Goal: Task Accomplishment & Management: Complete application form

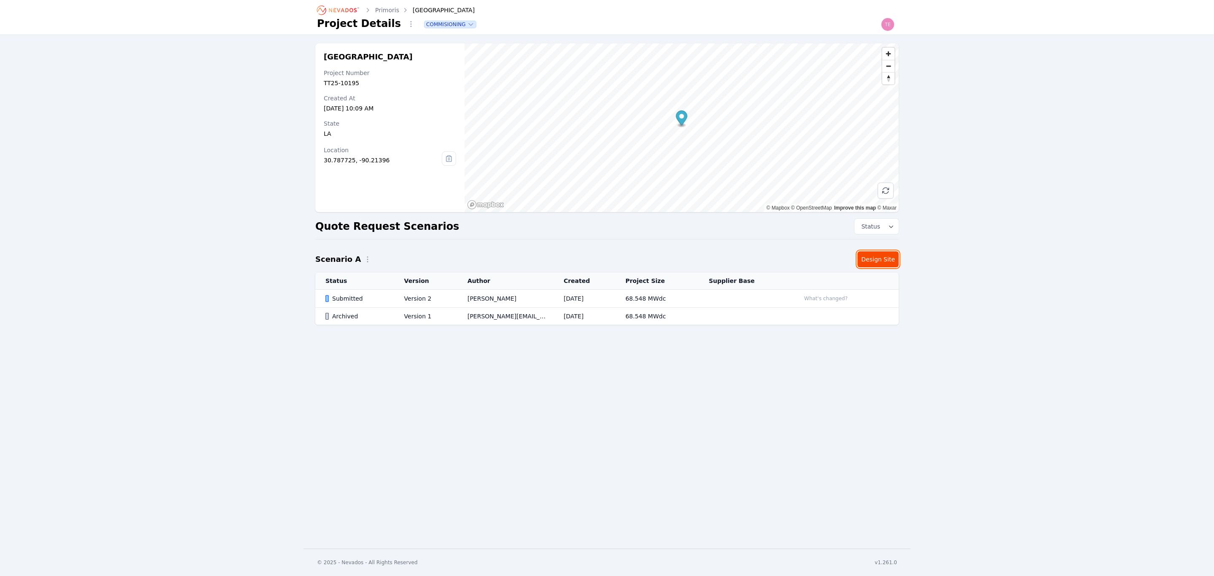
click at [886, 254] on link "Design Site" at bounding box center [878, 259] width 41 height 16
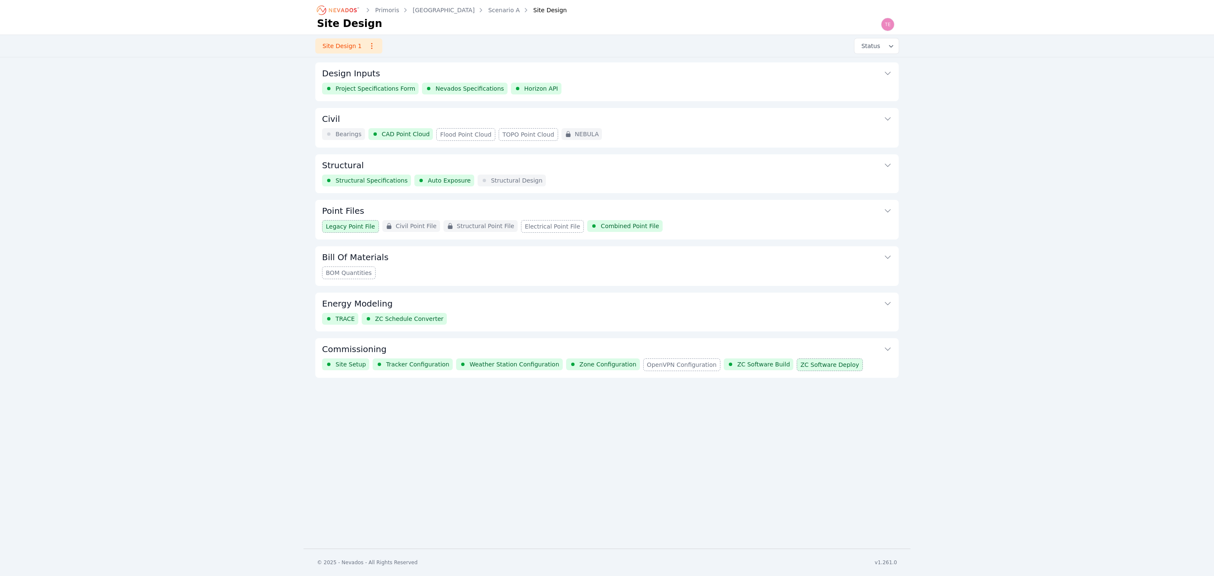
click at [727, 169] on button "Structural" at bounding box center [607, 164] width 570 height 20
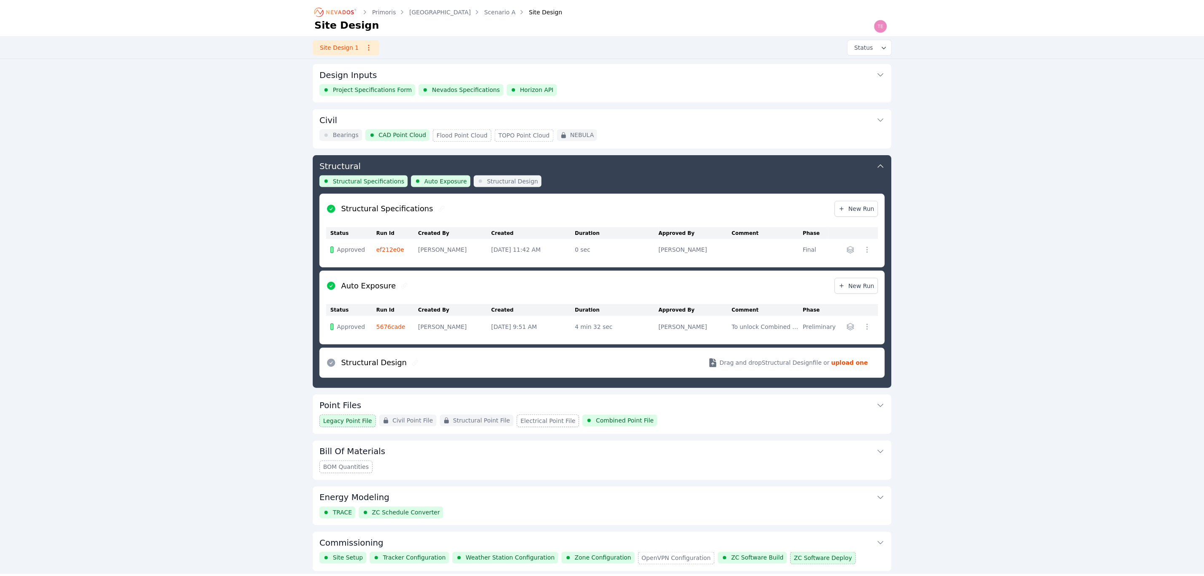
scroll to position [33, 0]
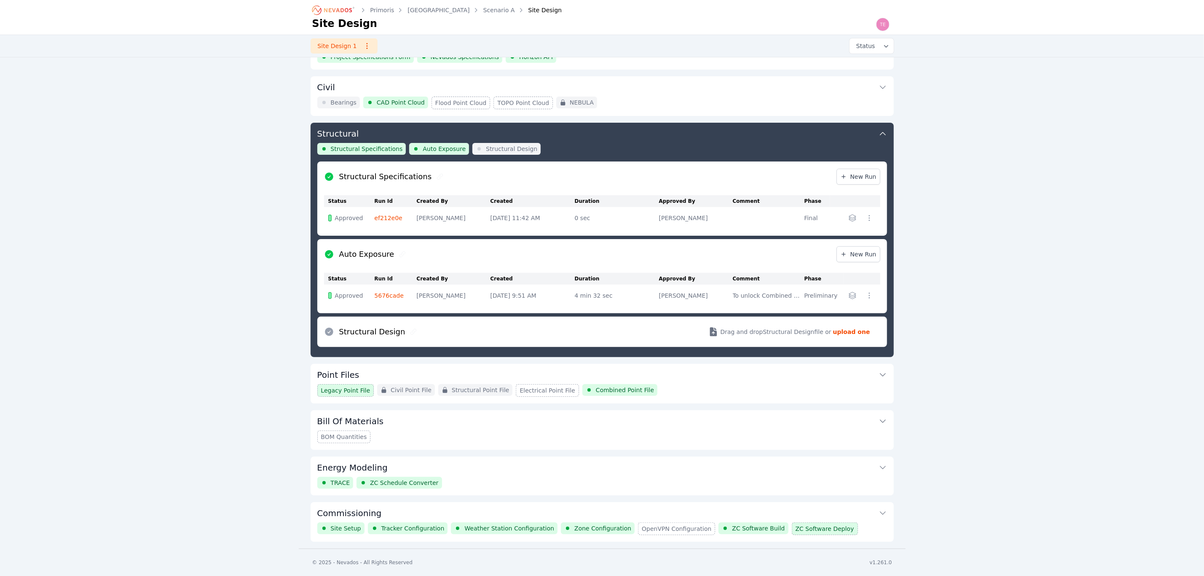
click at [388, 215] on link "ef212e0e" at bounding box center [389, 218] width 28 height 7
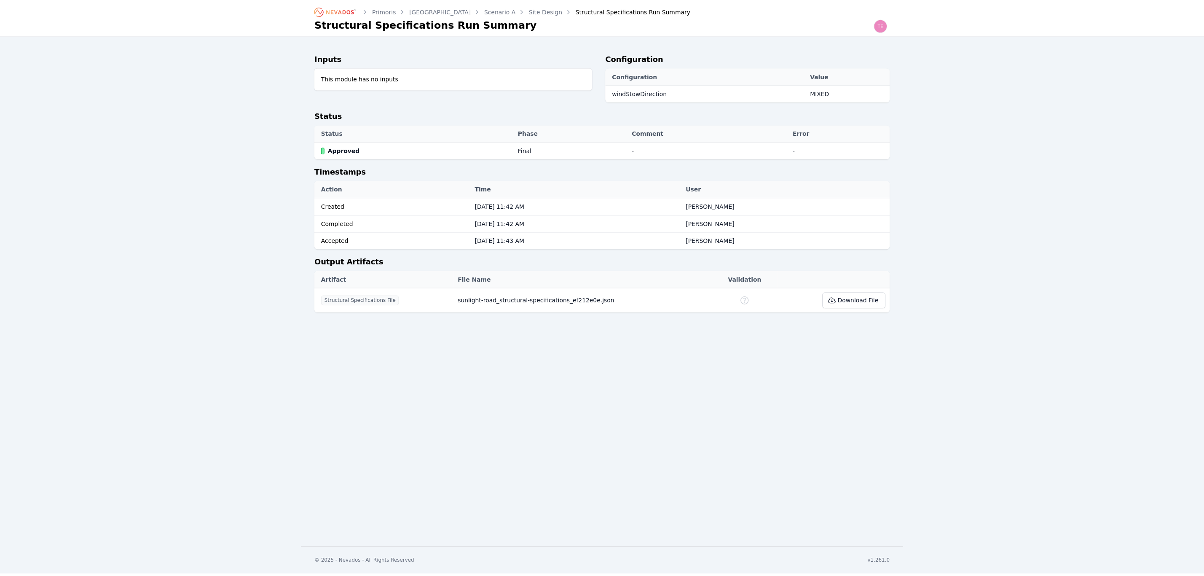
scroll to position [33, 0]
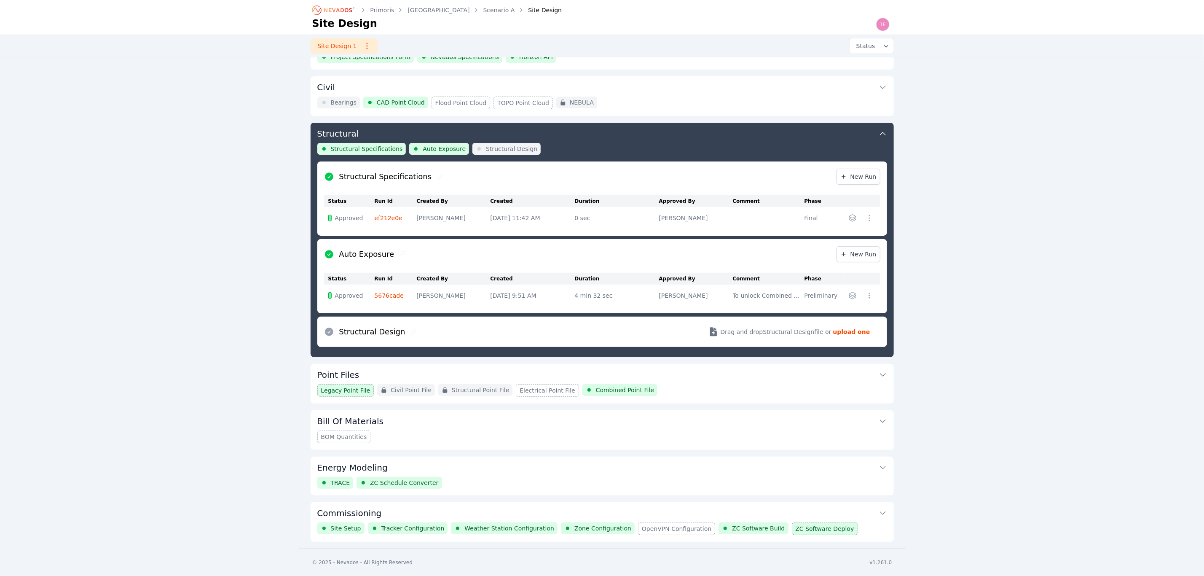
click at [566, 514] on button "Commissioning" at bounding box center [602, 512] width 570 height 20
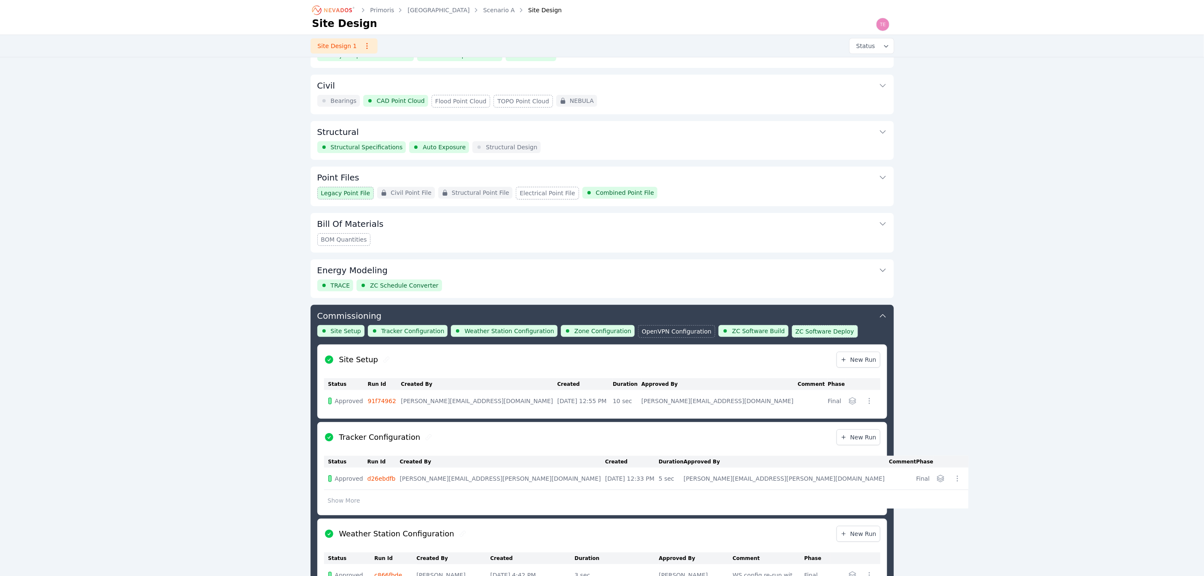
scroll to position [276, 0]
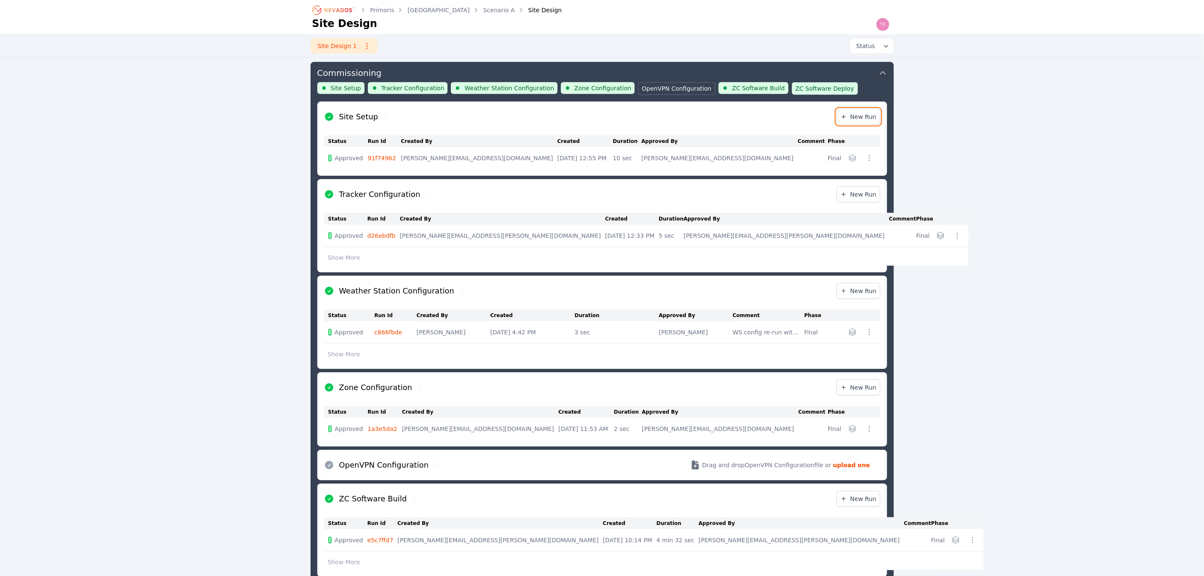
click at [849, 121] on span "New Run" at bounding box center [859, 117] width 36 height 8
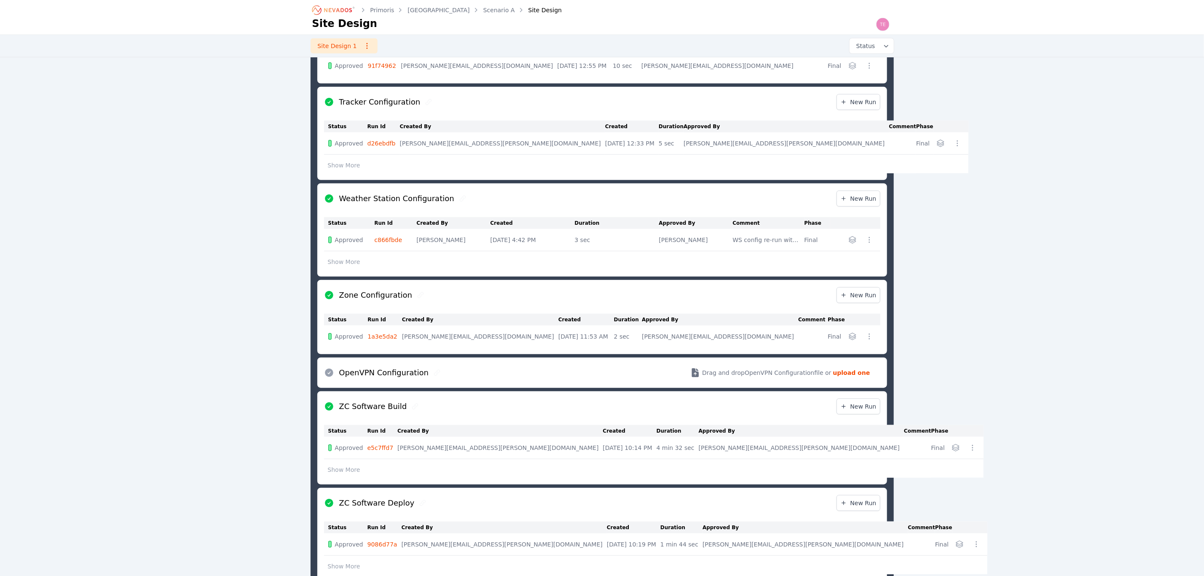
scroll to position [295, 0]
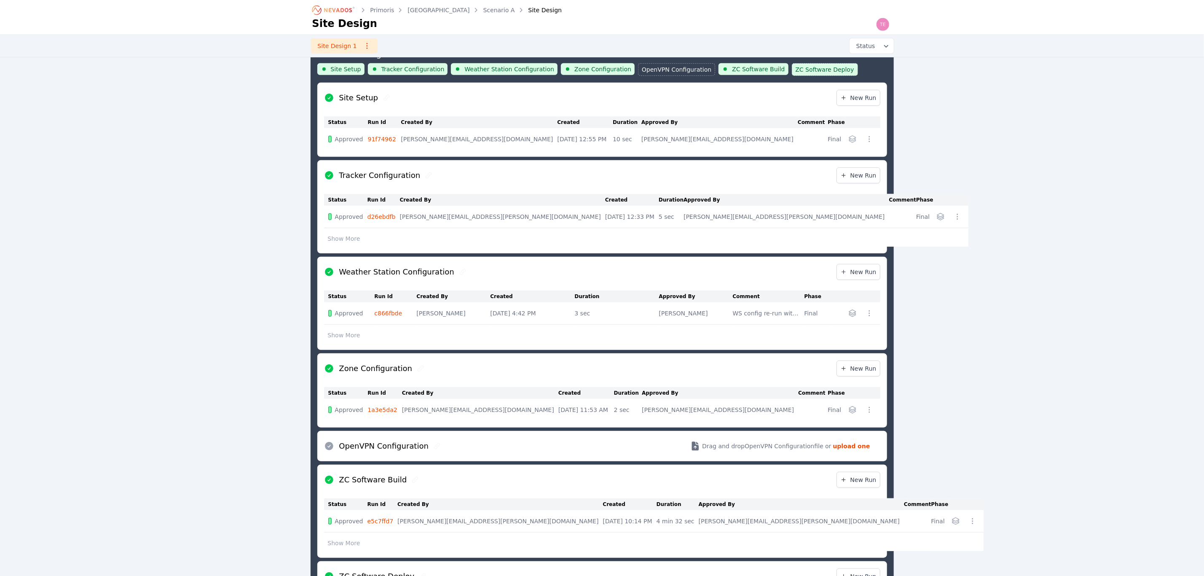
click at [387, 140] on link "91f74962" at bounding box center [382, 139] width 28 height 7
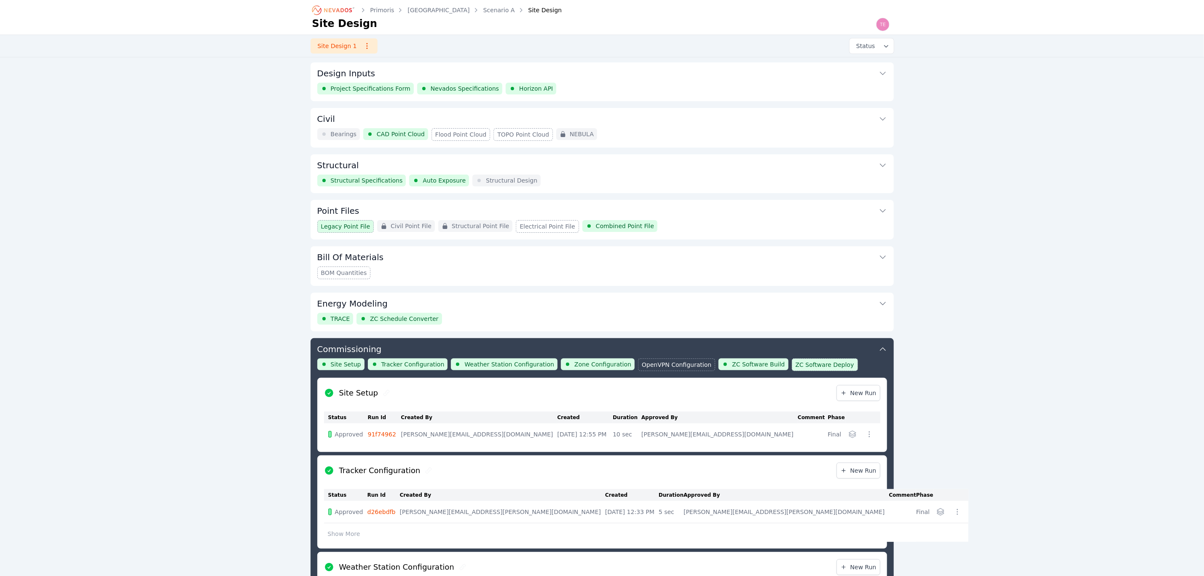
scroll to position [276, 0]
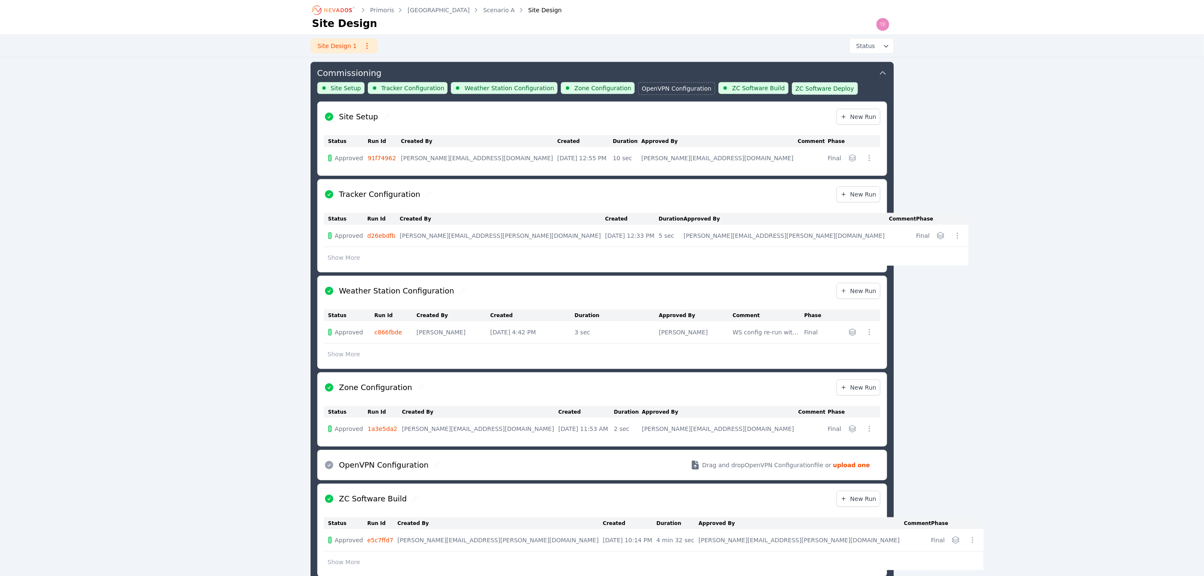
click at [337, 9] on icon "Breadcrumb" at bounding box center [338, 10] width 28 height 4
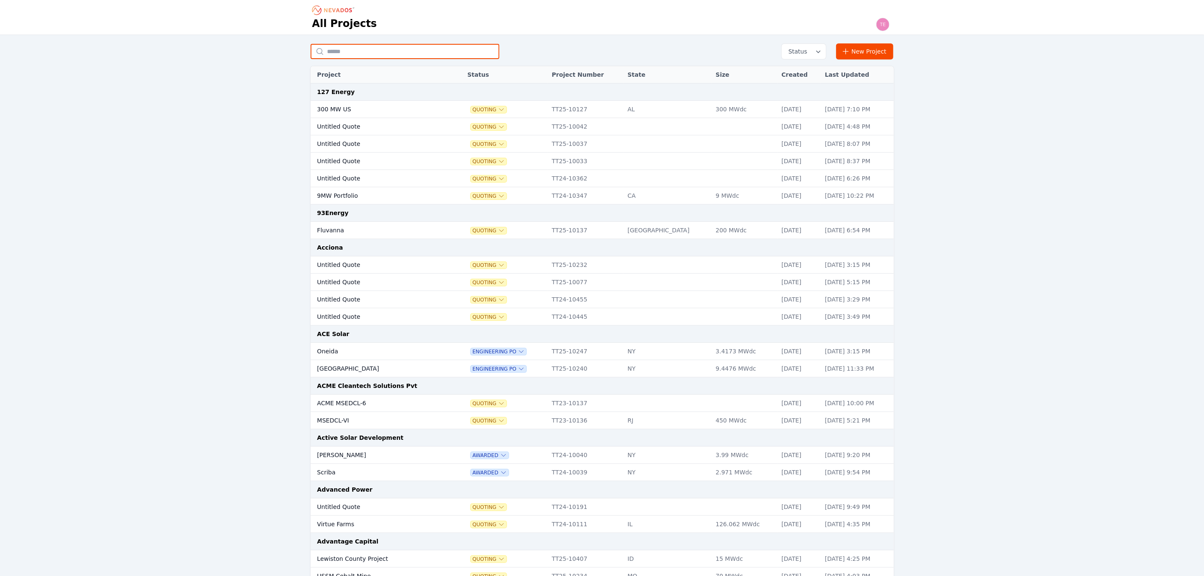
click at [359, 48] on input "text" at bounding box center [405, 51] width 189 height 15
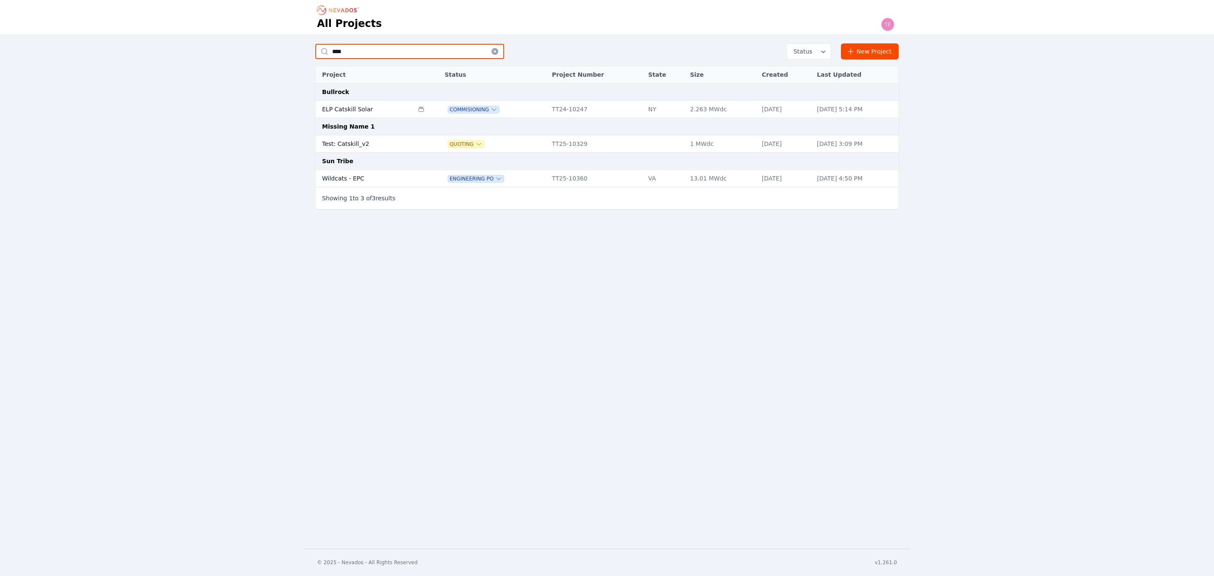
type input "****"
click at [391, 143] on td "Test: Catskill_v2" at bounding box center [364, 143] width 98 height 17
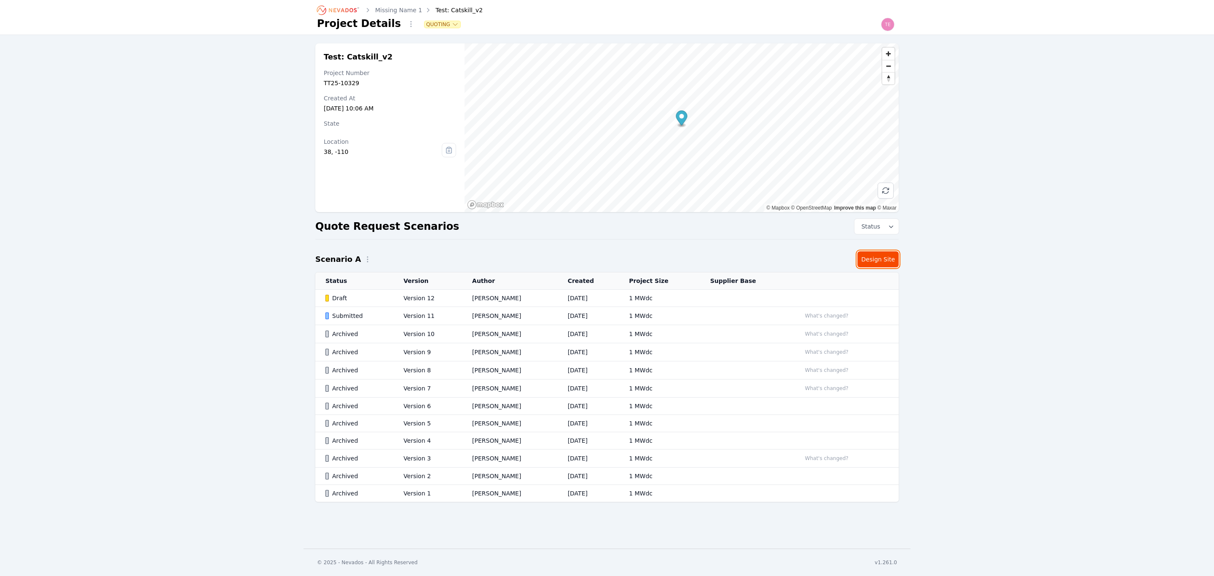
click at [879, 259] on link "Design Site" at bounding box center [878, 259] width 41 height 16
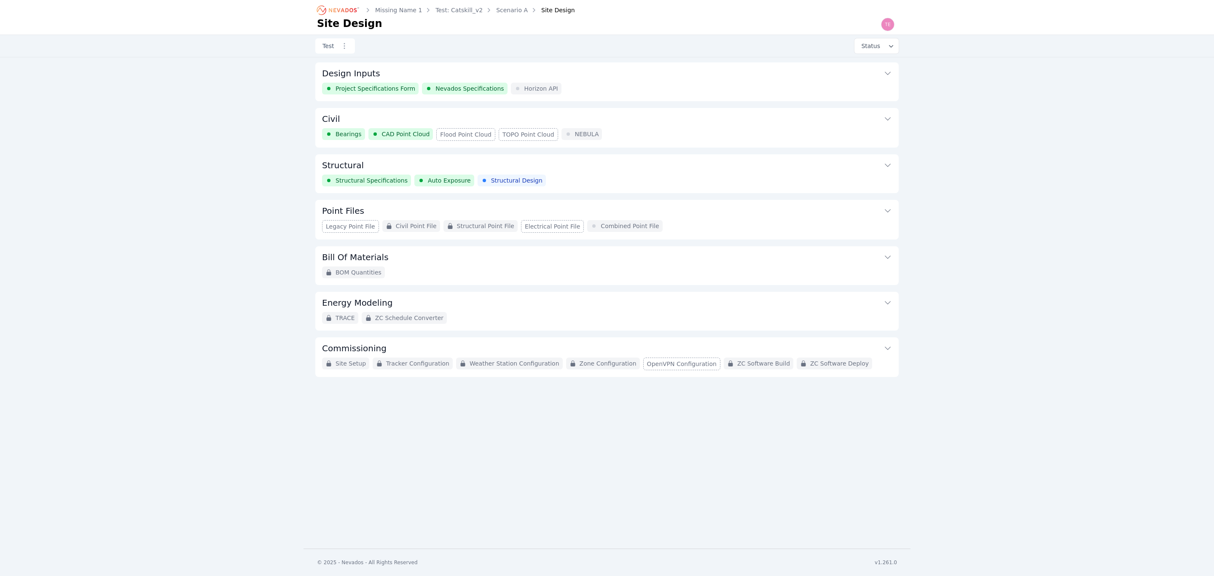
click at [638, 172] on button "Structural" at bounding box center [607, 164] width 570 height 20
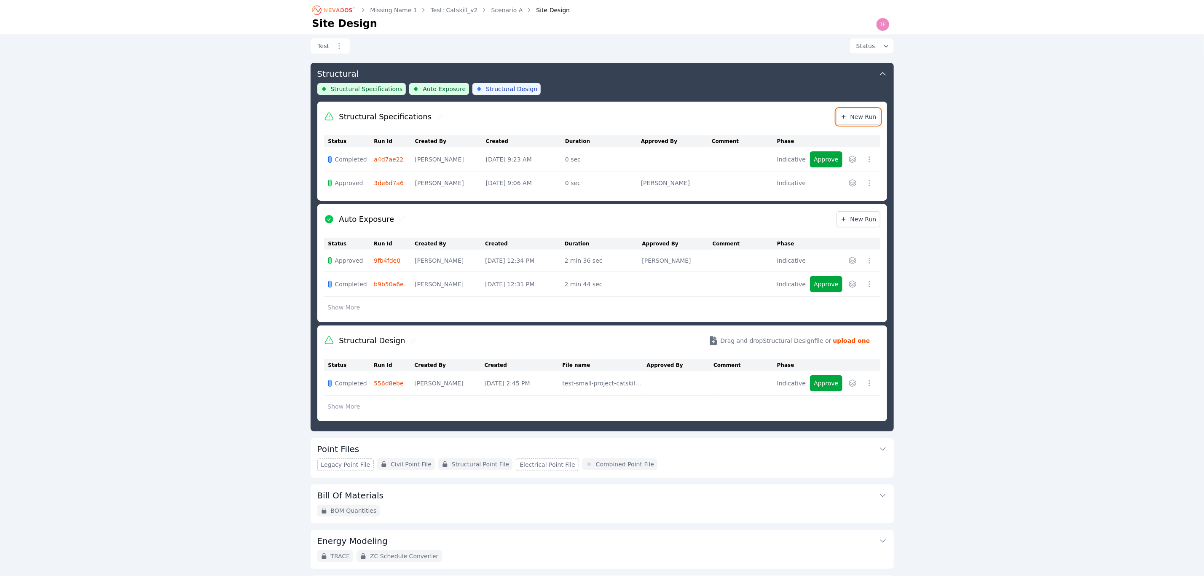
click at [860, 123] on link "New Run" at bounding box center [859, 117] width 44 height 16
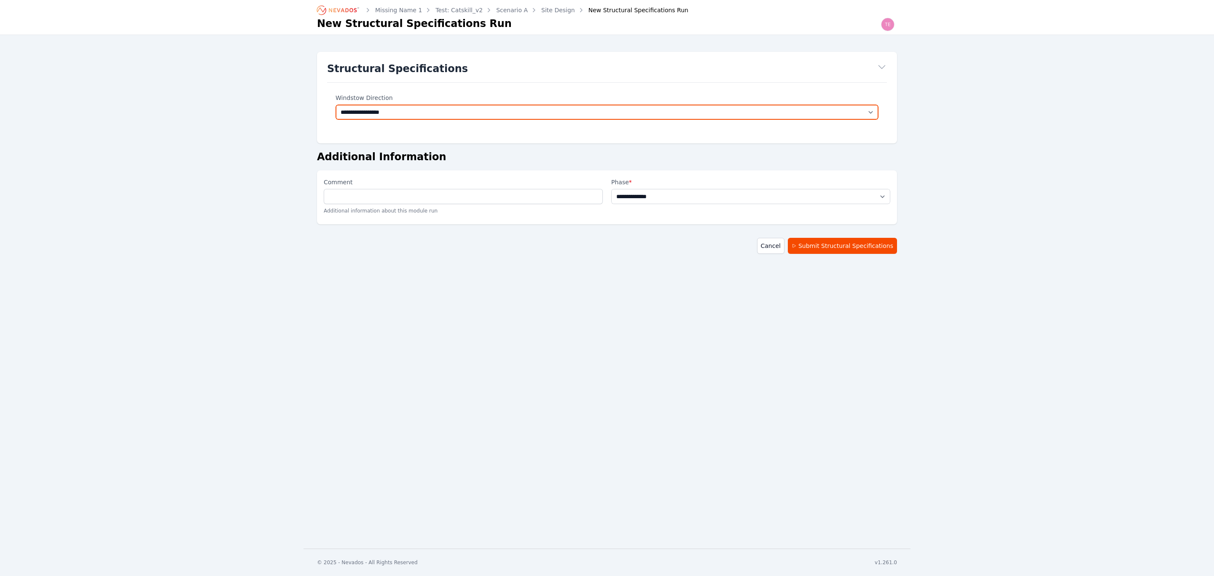
click at [638, 108] on select "**********" at bounding box center [607, 112] width 543 height 15
select select "****"
click at [336, 105] on select "**********" at bounding box center [607, 112] width 543 height 15
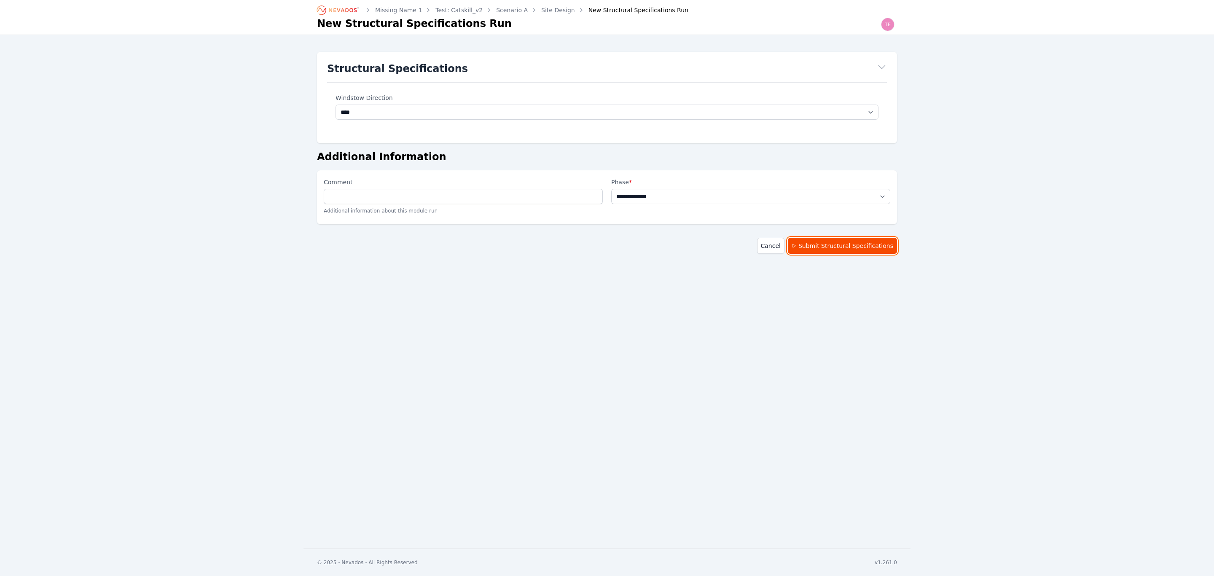
click at [833, 242] on button "Submit Structural Specifications" at bounding box center [842, 246] width 109 height 16
click at [778, 188] on div "**********" at bounding box center [750, 196] width 279 height 39
drag, startPoint x: 762, startPoint y: 199, endPoint x: 761, endPoint y: 203, distance: 4.2
click at [762, 199] on select "**********" at bounding box center [750, 196] width 279 height 15
select select "**********"
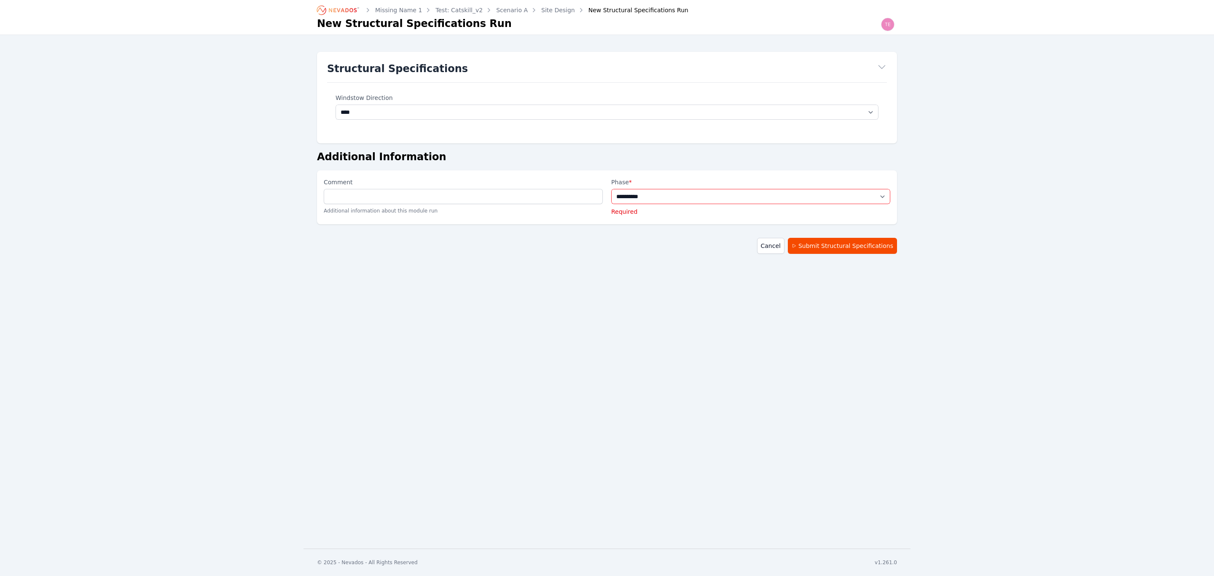
click at [611, 189] on select "**********" at bounding box center [750, 196] width 279 height 15
click at [849, 249] on button "Submit Structural Specifications" at bounding box center [842, 246] width 109 height 16
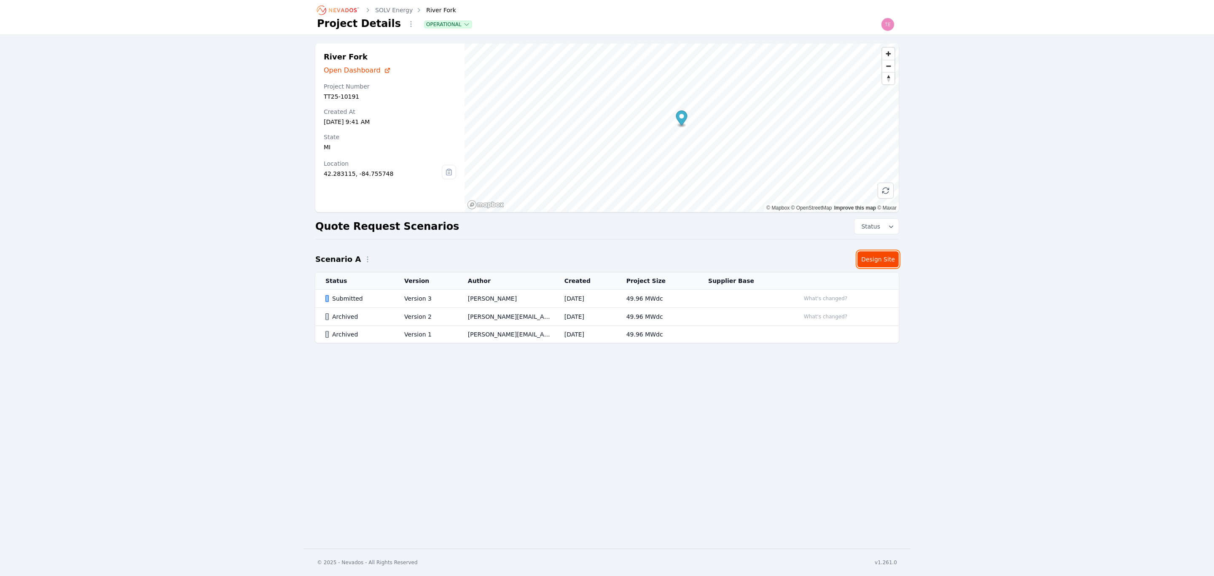
click at [875, 255] on link "Design Site" at bounding box center [878, 259] width 41 height 16
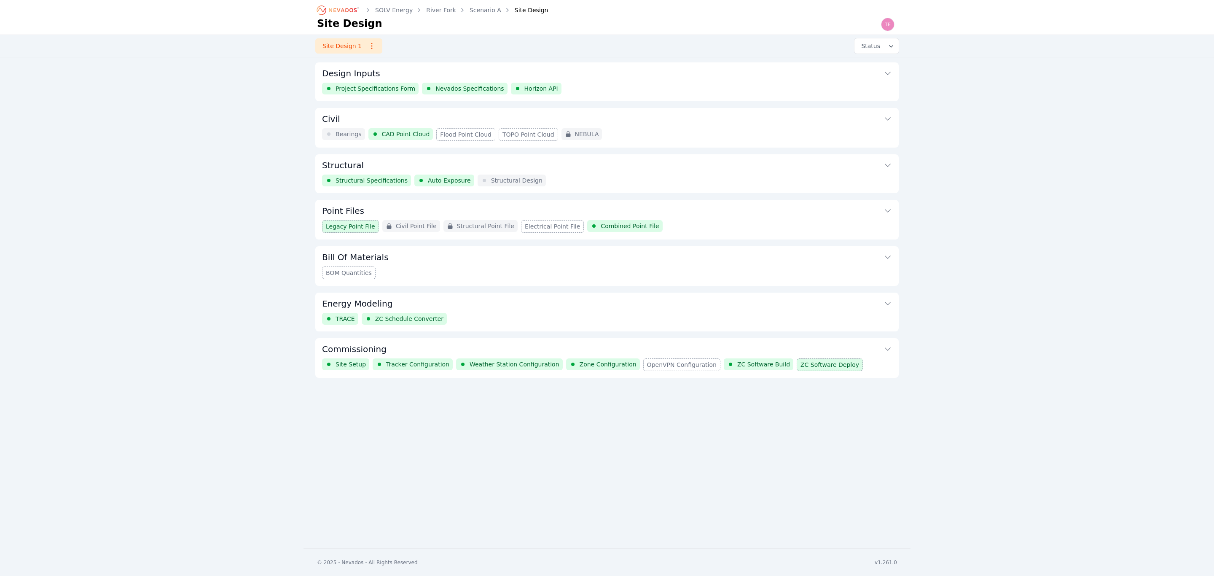
click at [675, 348] on button "Commissioning" at bounding box center [607, 348] width 570 height 20
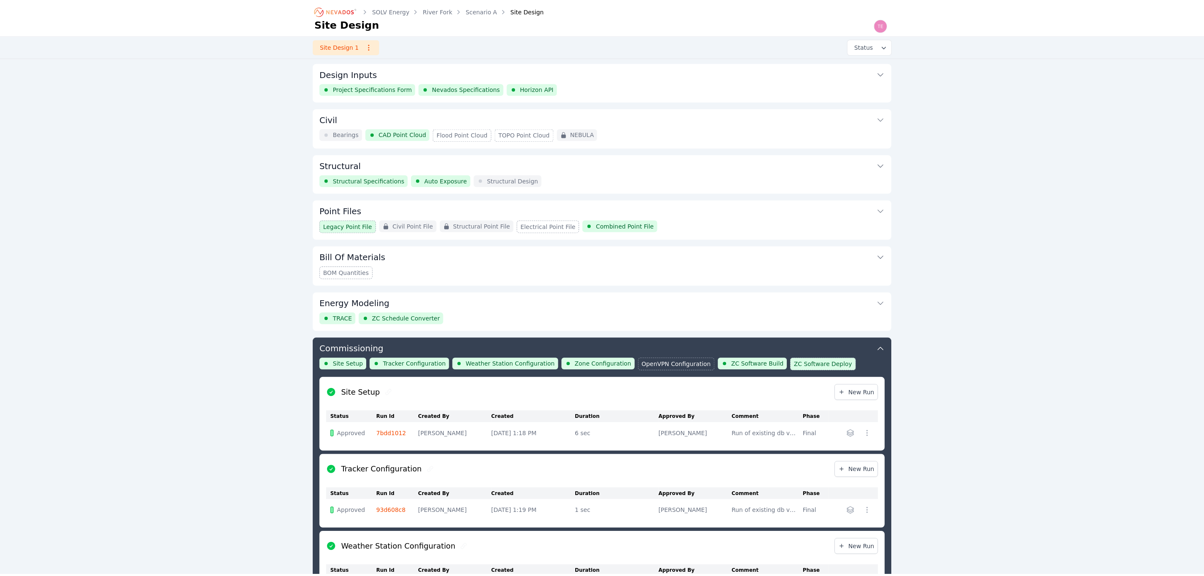
scroll to position [276, 0]
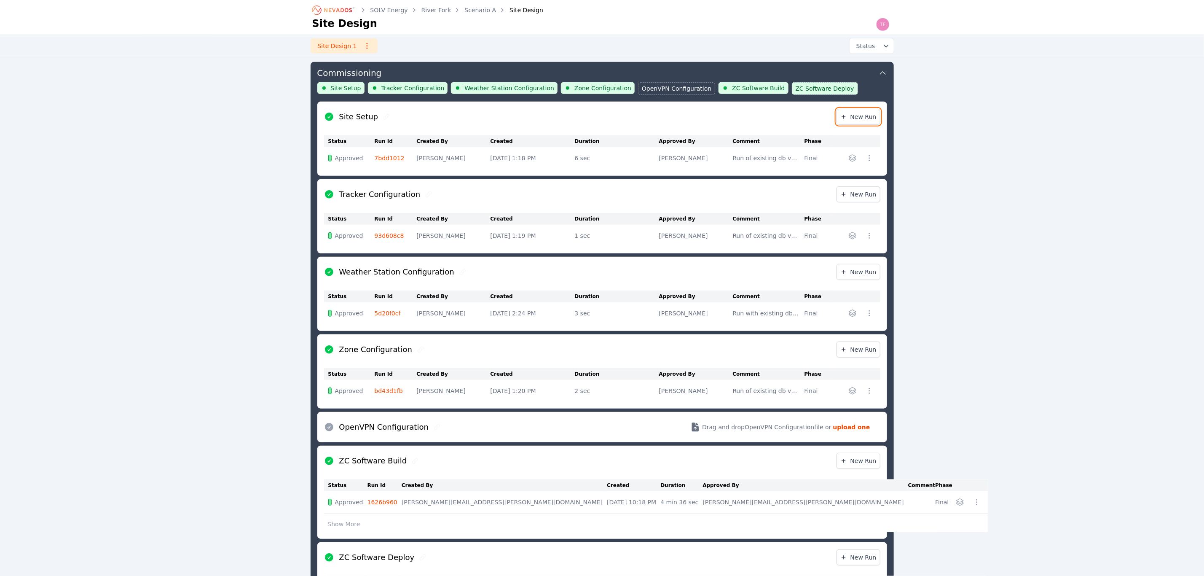
click at [865, 116] on span "New Run" at bounding box center [859, 117] width 36 height 8
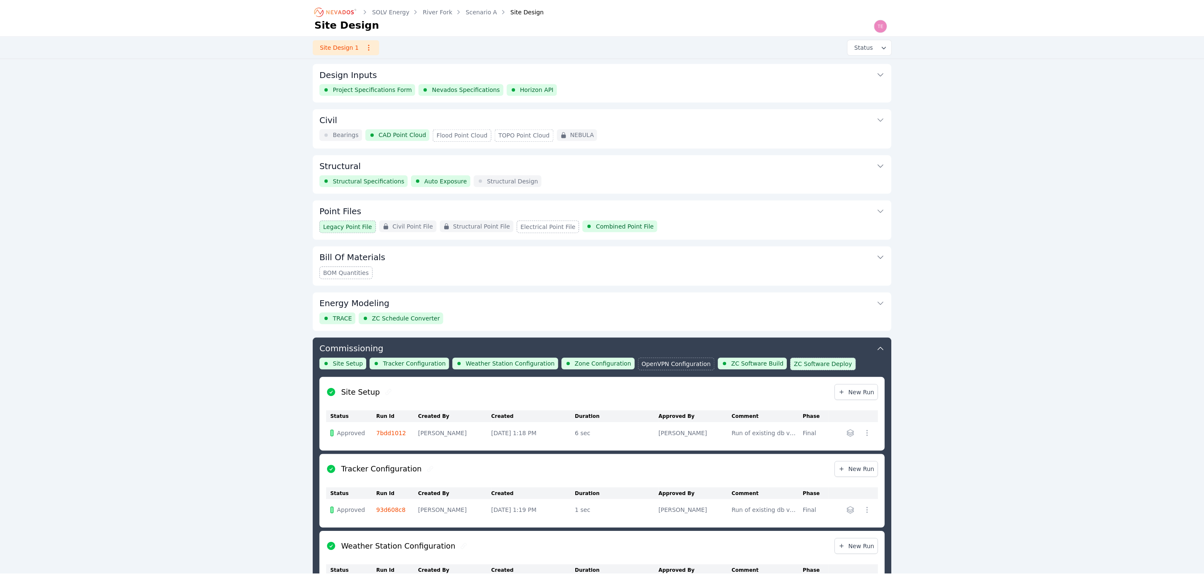
scroll to position [276, 0]
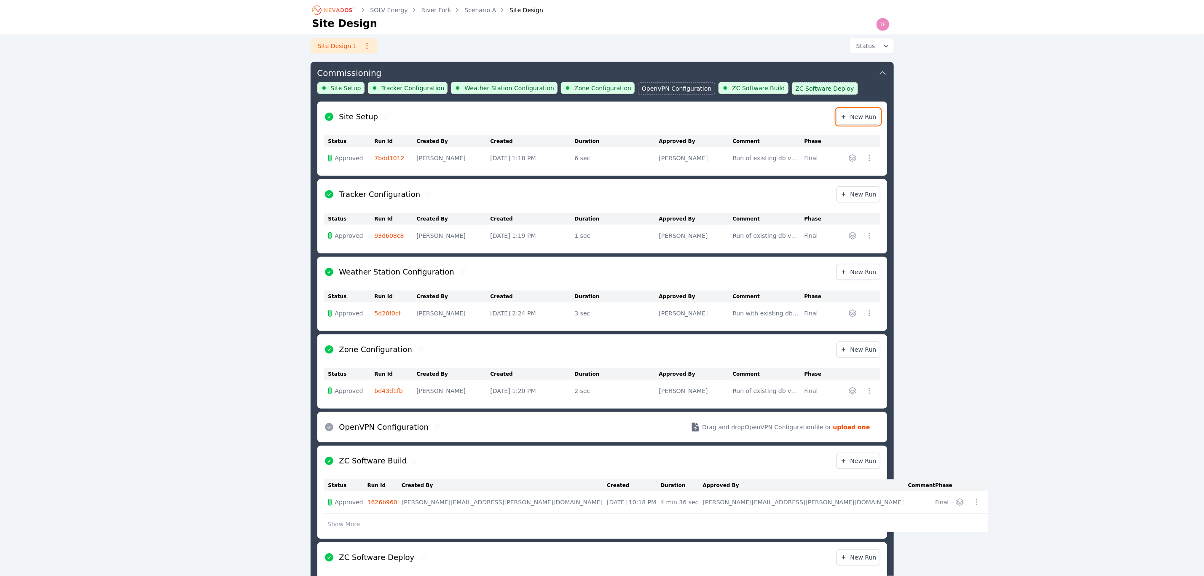
click at [858, 115] on span "New Run" at bounding box center [859, 117] width 36 height 8
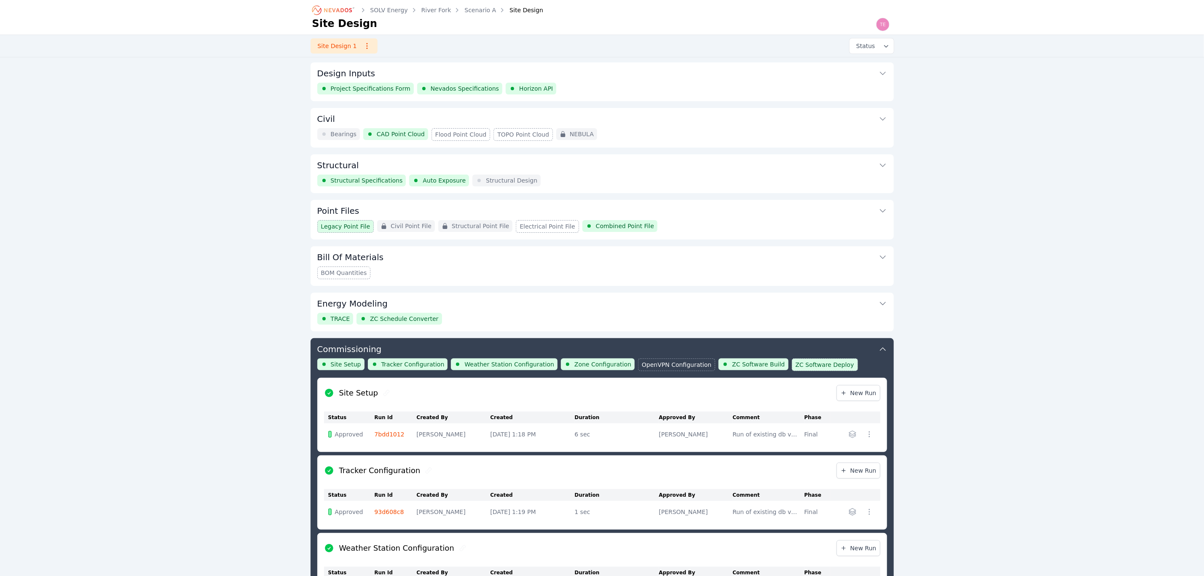
scroll to position [276, 0]
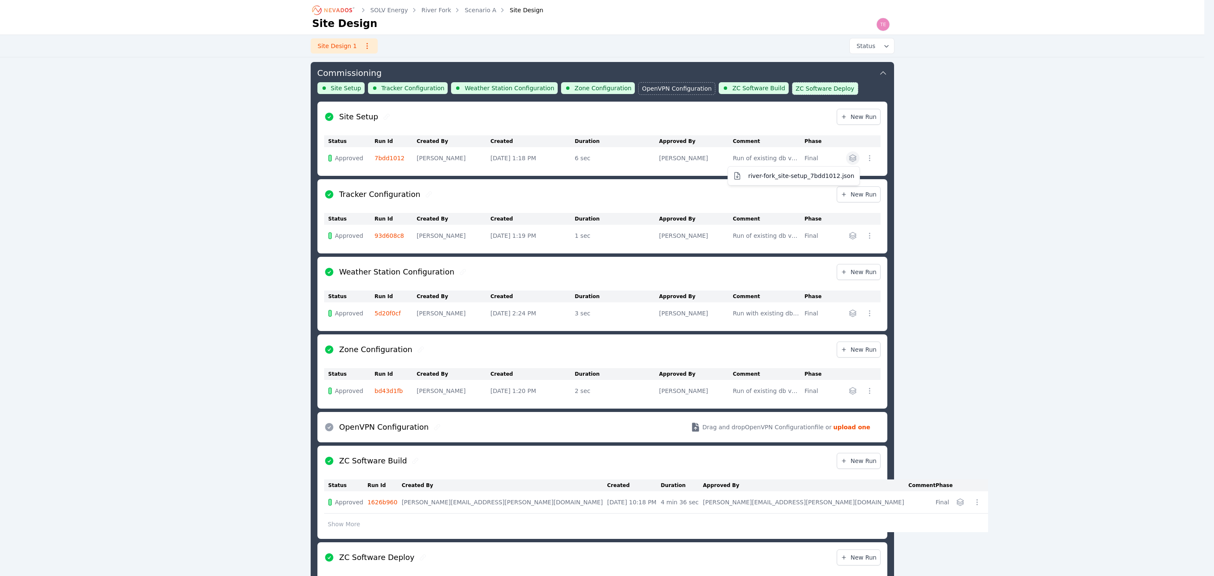
click at [856, 159] on icon "button" at bounding box center [853, 158] width 8 height 8
click at [1026, 196] on div "SOLV Energy River Fork Scenario A Site Design Site Design Site Design 1 Status …" at bounding box center [602, 188] width 1204 height 928
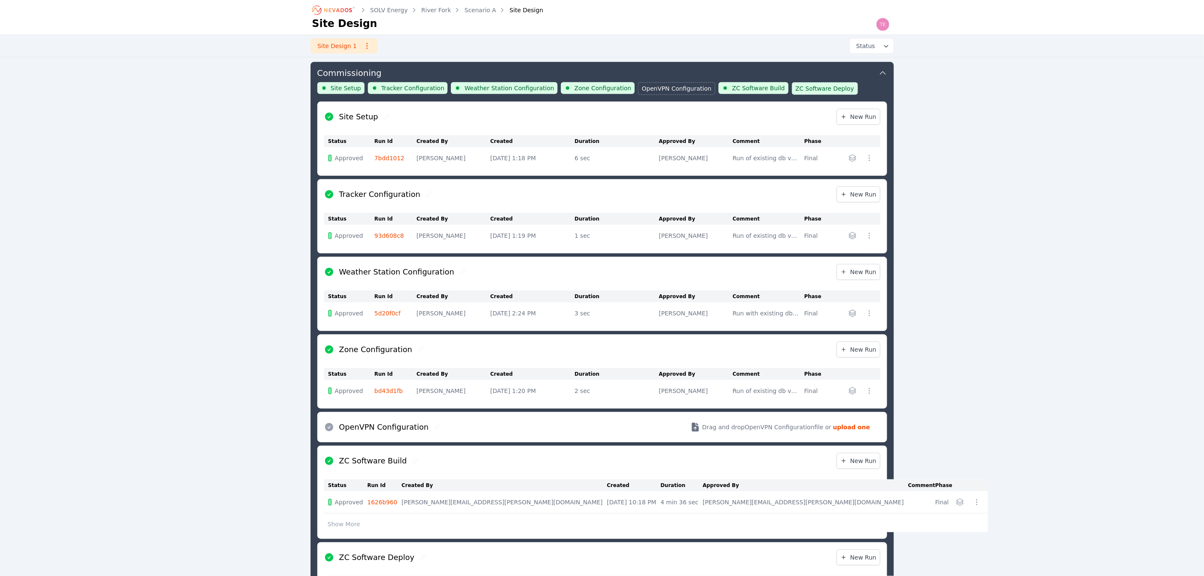
click at [854, 160] on icon "button" at bounding box center [853, 158] width 8 height 8
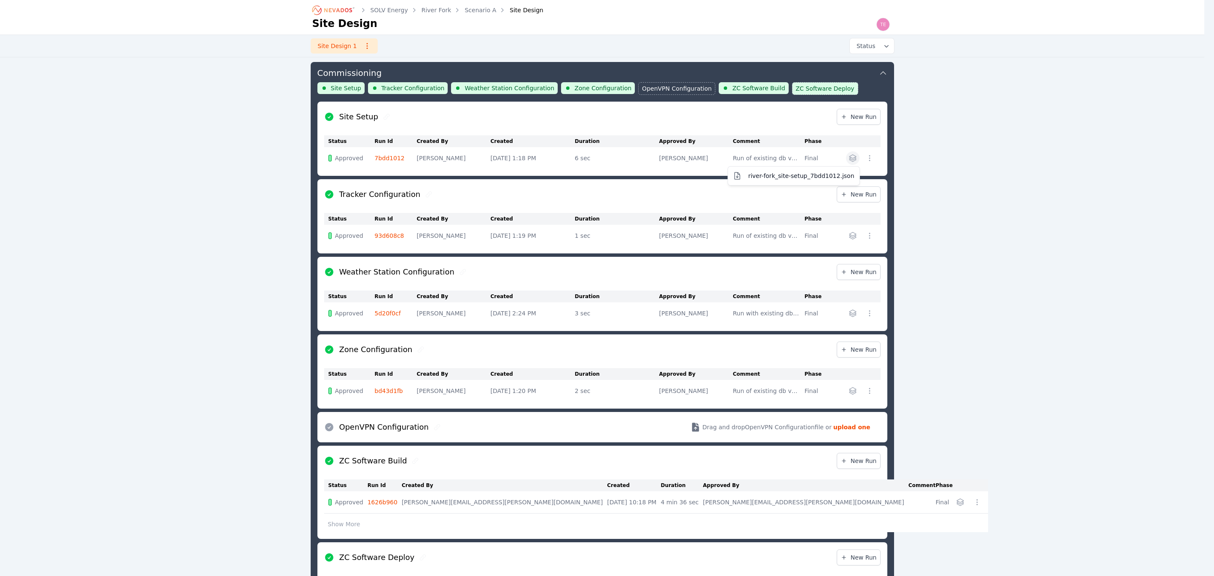
click at [382, 158] on table "Status Run Id Created By Created Duration Approved By Comment Phase Approved 7b…" at bounding box center [602, 152] width 557 height 34
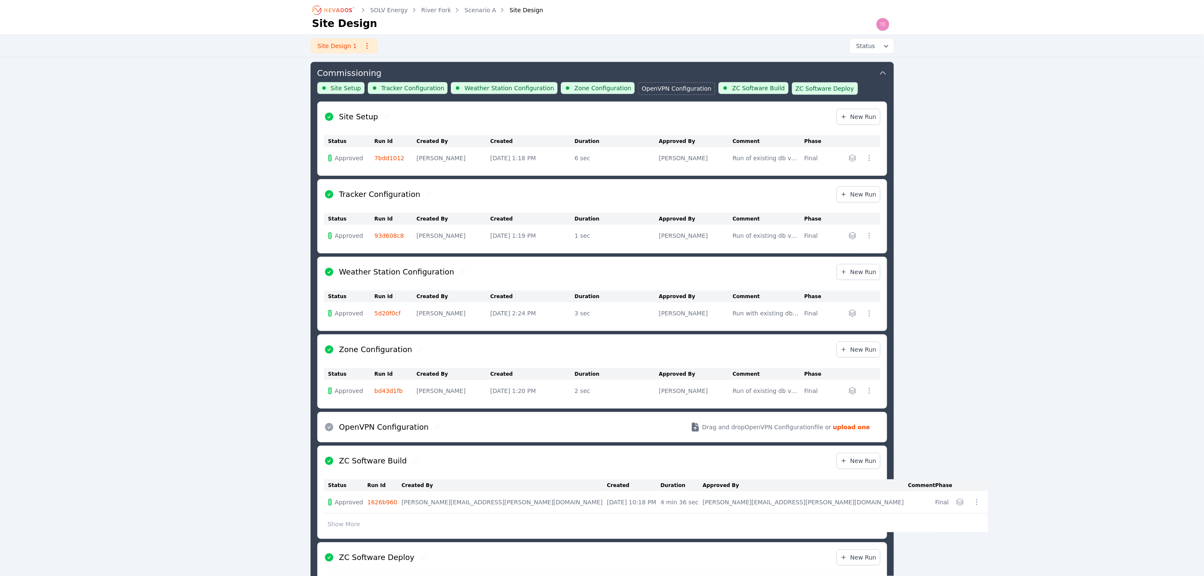
click at [382, 158] on link "7bdd1012" at bounding box center [390, 158] width 30 height 7
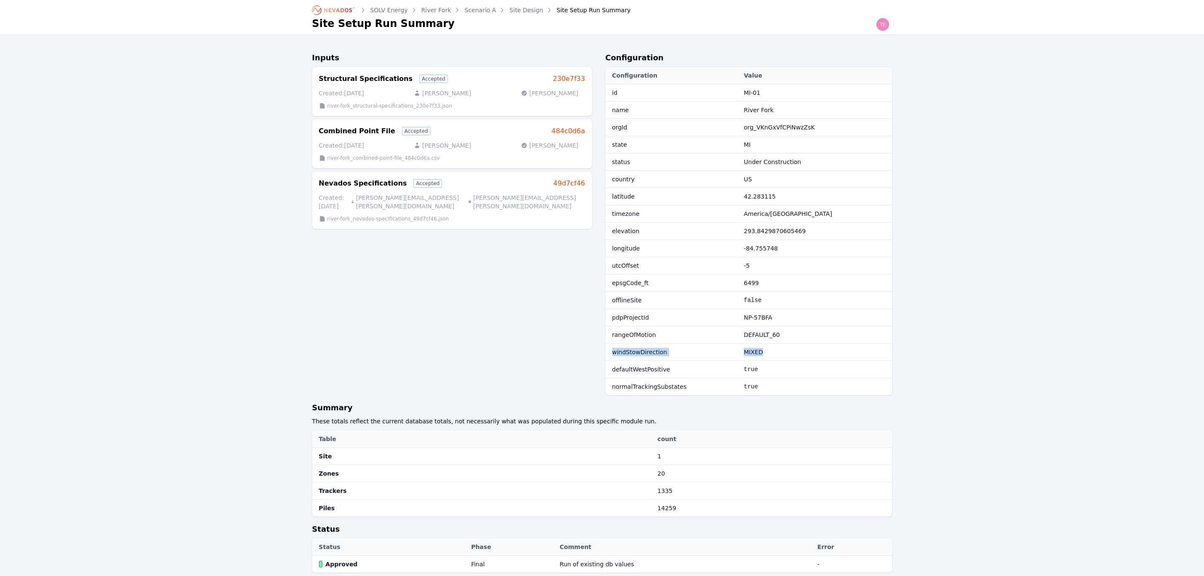
drag, startPoint x: 778, startPoint y: 352, endPoint x: 606, endPoint y: 349, distance: 172.5
click at [606, 349] on tr "windStowDirection MIXED" at bounding box center [749, 352] width 287 height 17
drag, startPoint x: 840, startPoint y: 380, endPoint x: 802, endPoint y: 367, distance: 40.1
click at [840, 378] on td "true" at bounding box center [816, 369] width 152 height 17
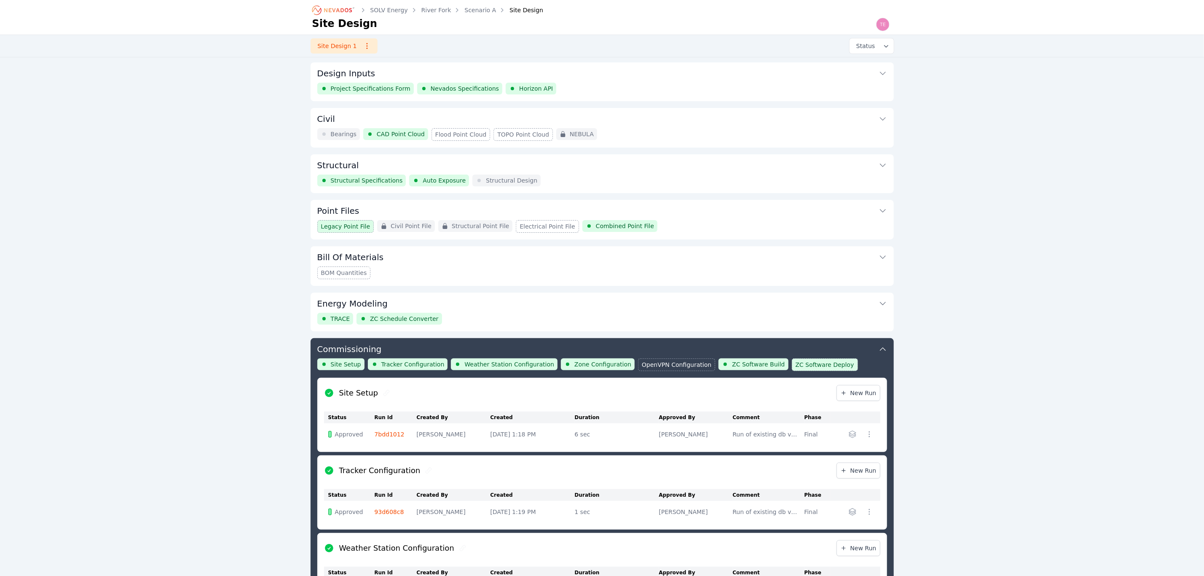
click at [699, 177] on div "Structural Specifications Auto Exposure Structural Design" at bounding box center [602, 181] width 570 height 12
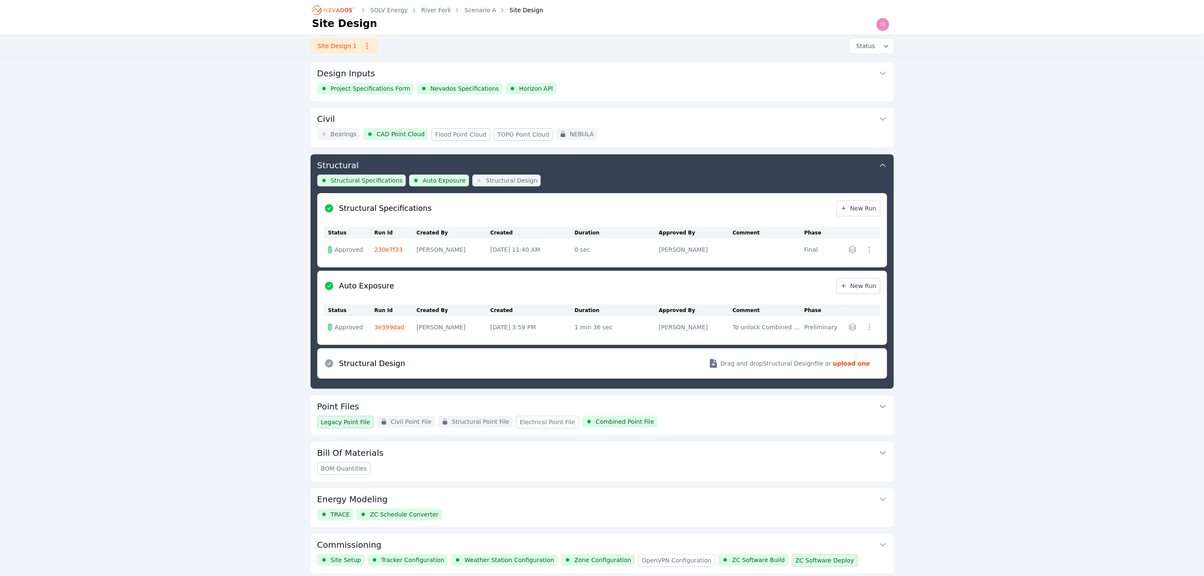
click at [385, 251] on link "230e7f33" at bounding box center [389, 249] width 28 height 7
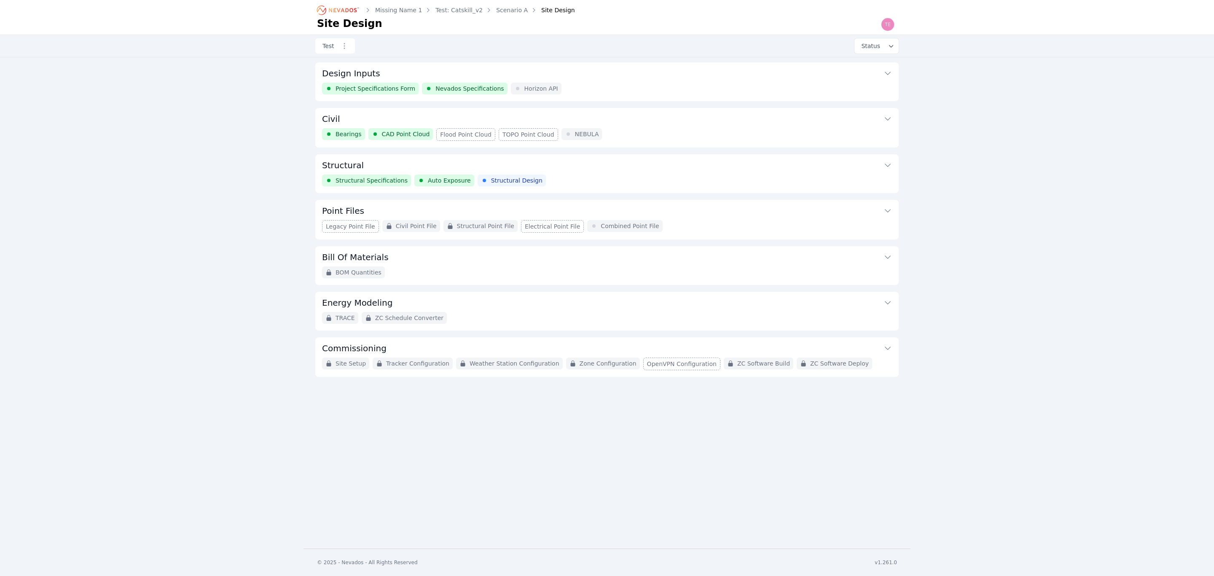
click at [645, 171] on button "Structural" at bounding box center [607, 164] width 570 height 20
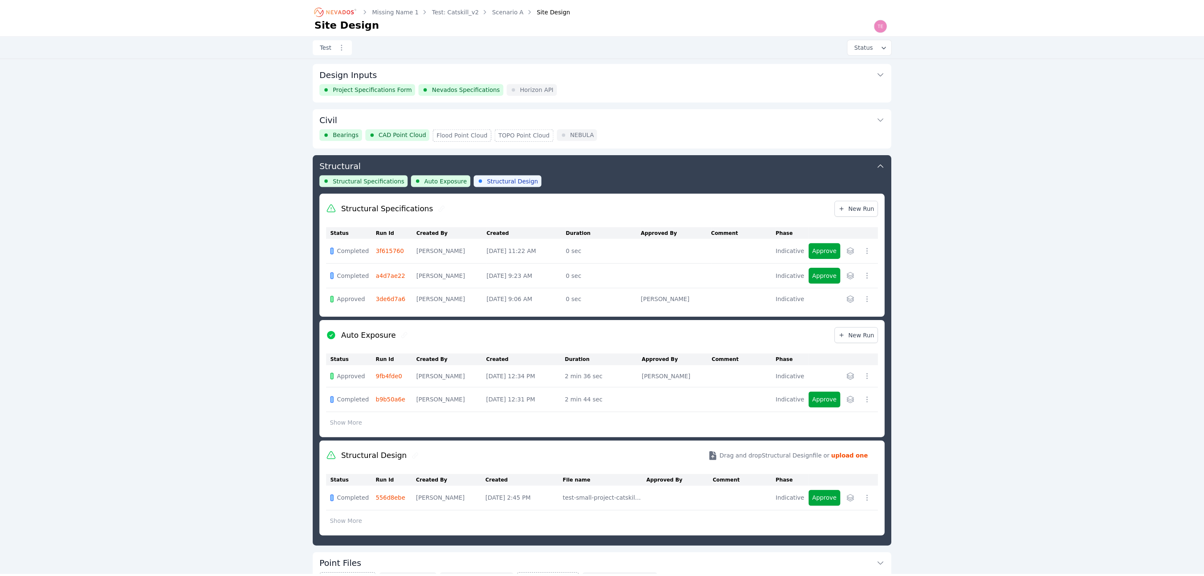
scroll to position [91, 0]
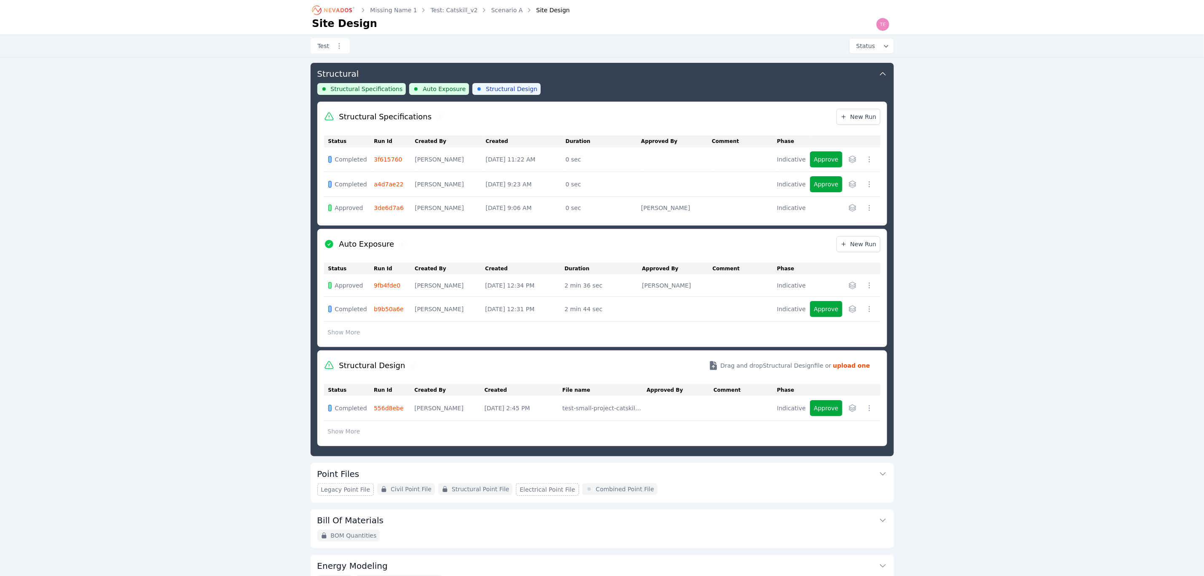
click at [857, 410] on icon "button" at bounding box center [853, 408] width 8 height 8
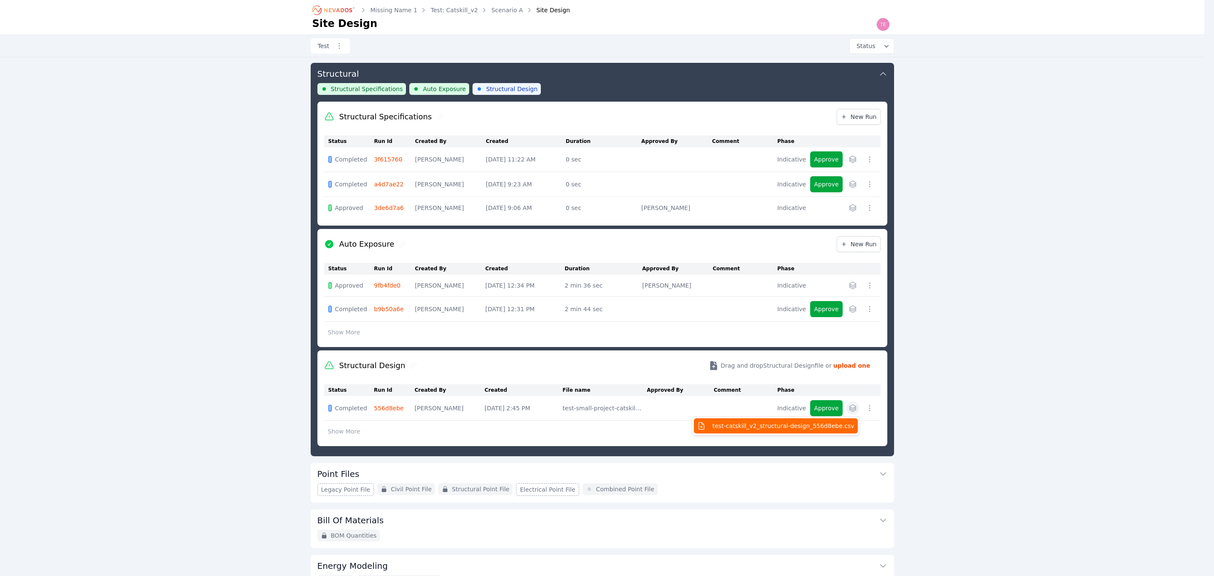
click at [813, 429] on span "test-catskill_v2_structural-design_556d8ebe.csv" at bounding box center [783, 426] width 142 height 8
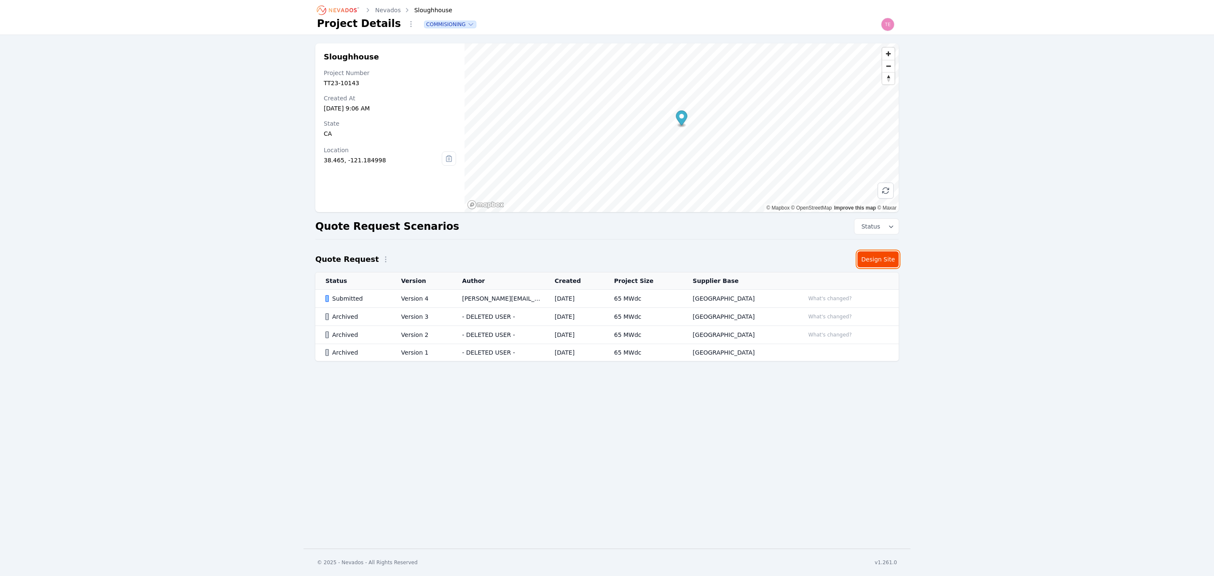
click at [871, 262] on link "Design Site" at bounding box center [878, 259] width 41 height 16
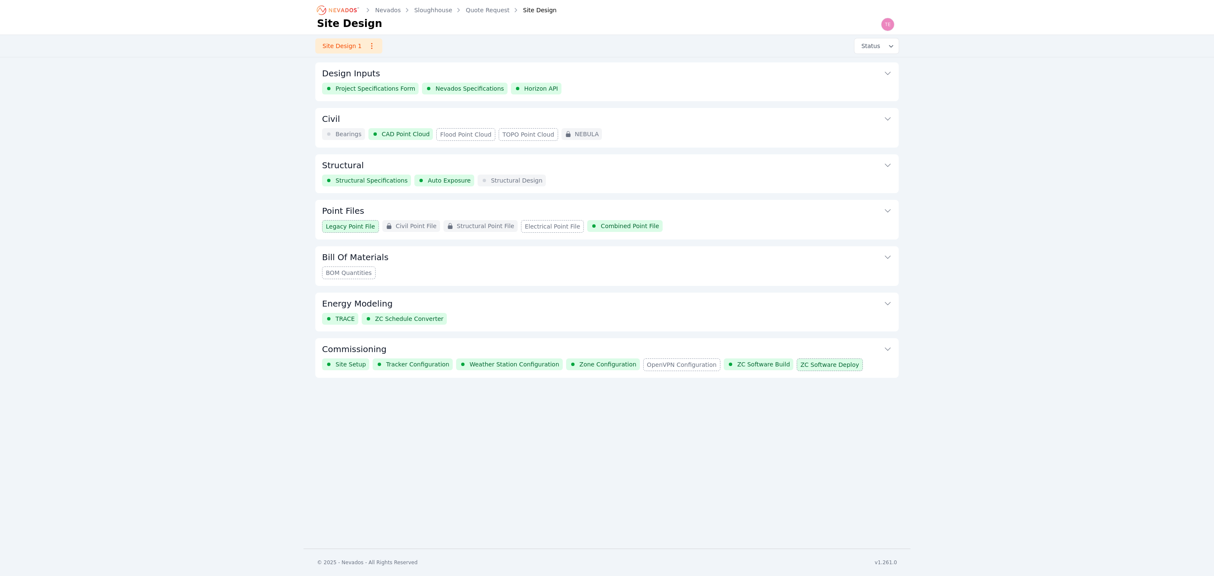
click at [663, 168] on button "Structural" at bounding box center [607, 164] width 570 height 20
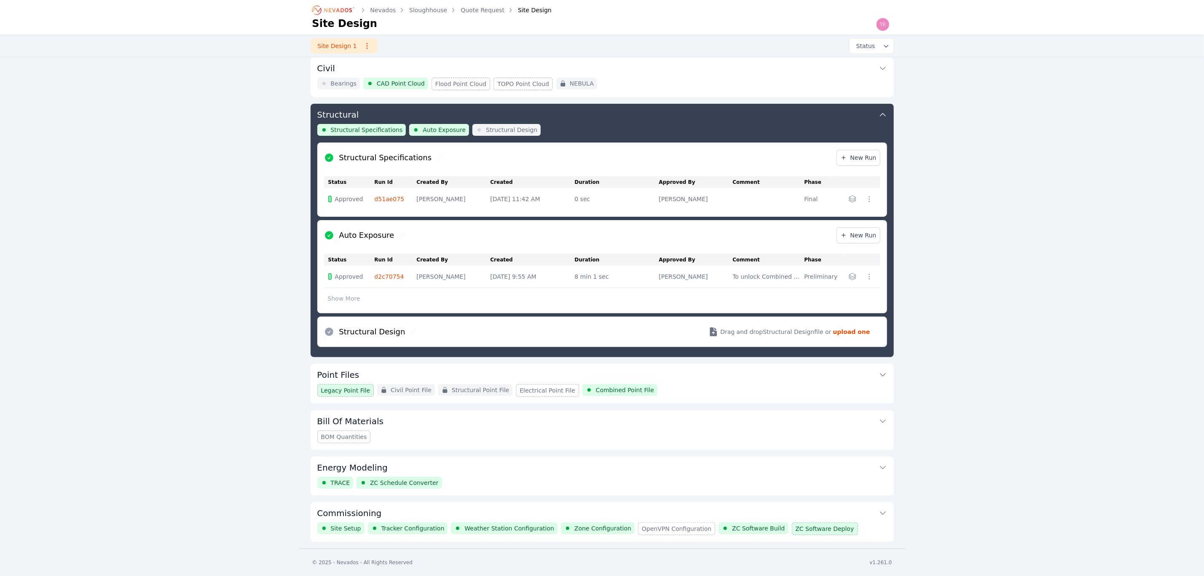
click at [391, 196] on link "d51ae075" at bounding box center [390, 199] width 30 height 7
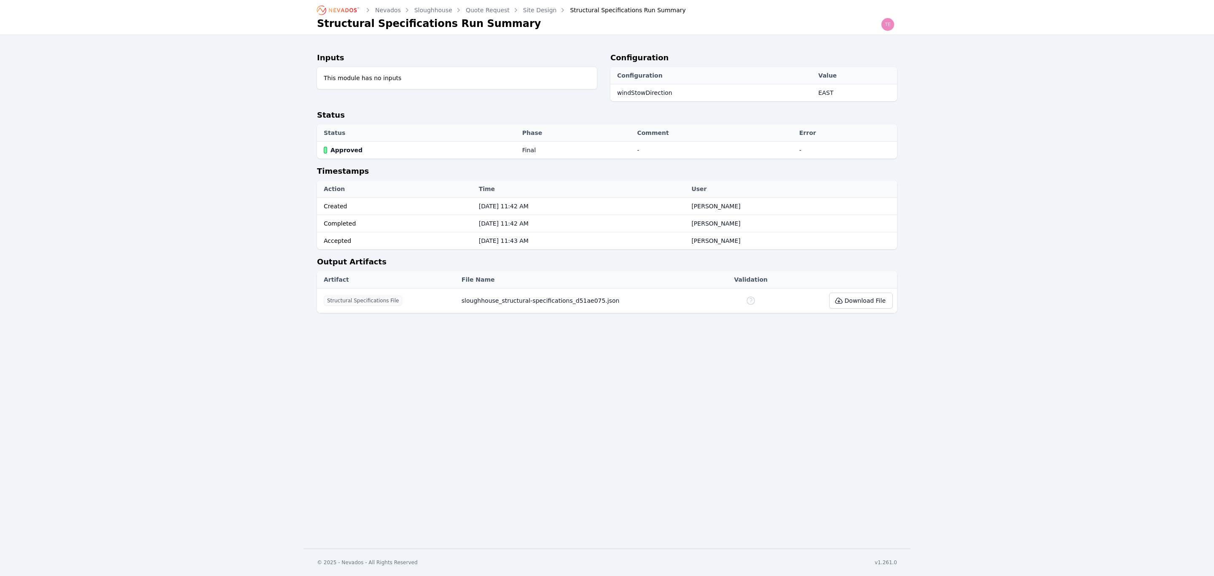
click at [523, 7] on link "Site Design" at bounding box center [540, 10] width 34 height 8
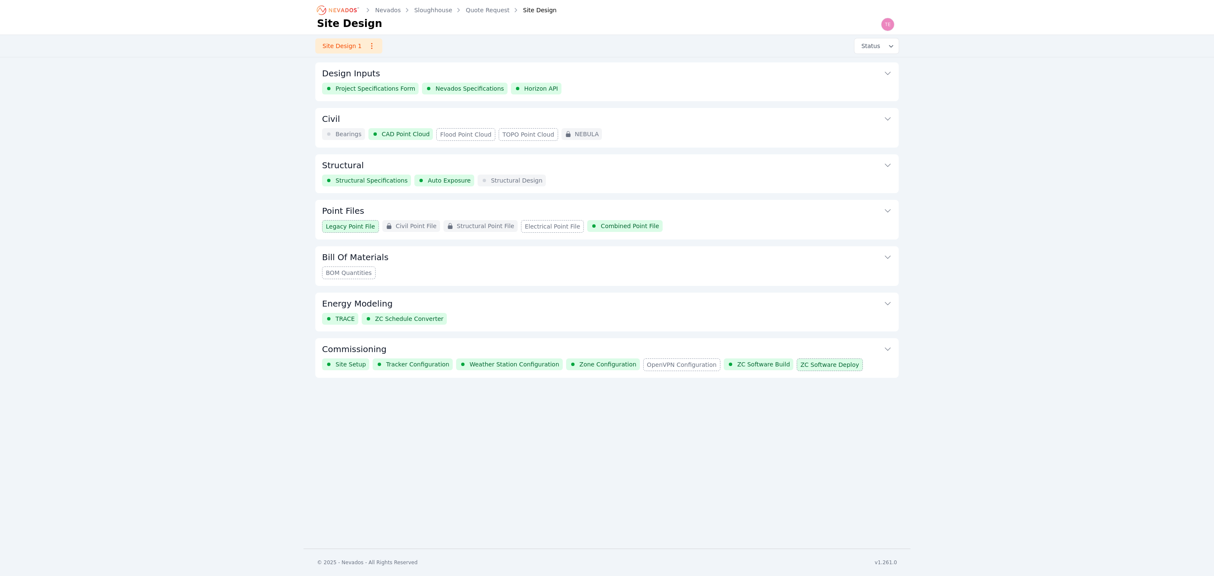
click at [804, 353] on button "Commissioning" at bounding box center [607, 348] width 570 height 20
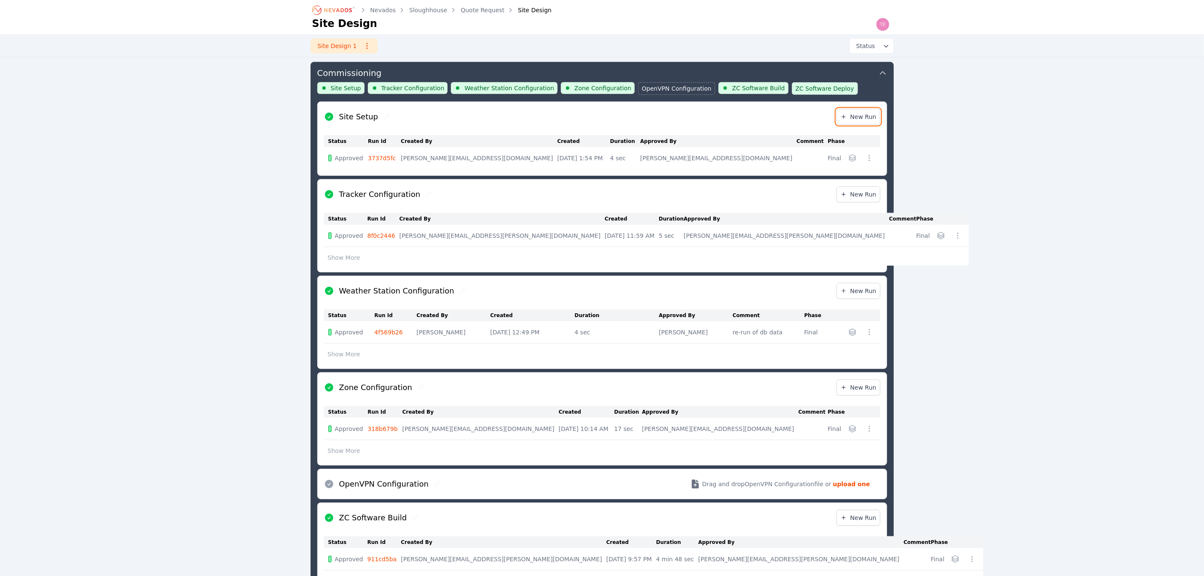
click at [862, 121] on span "New Run" at bounding box center [859, 117] width 36 height 8
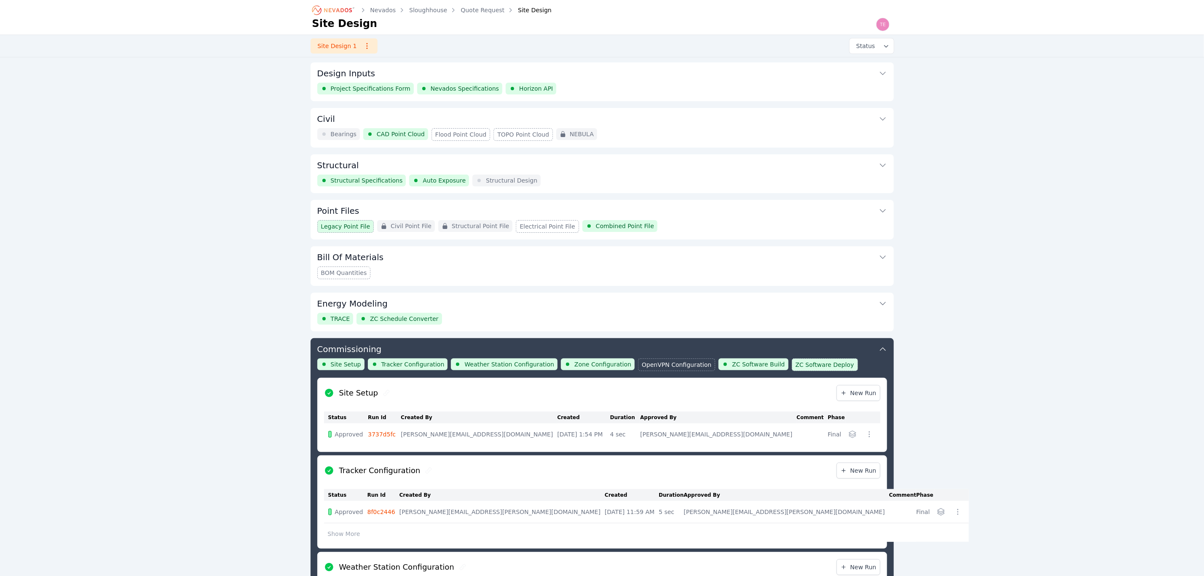
scroll to position [276, 0]
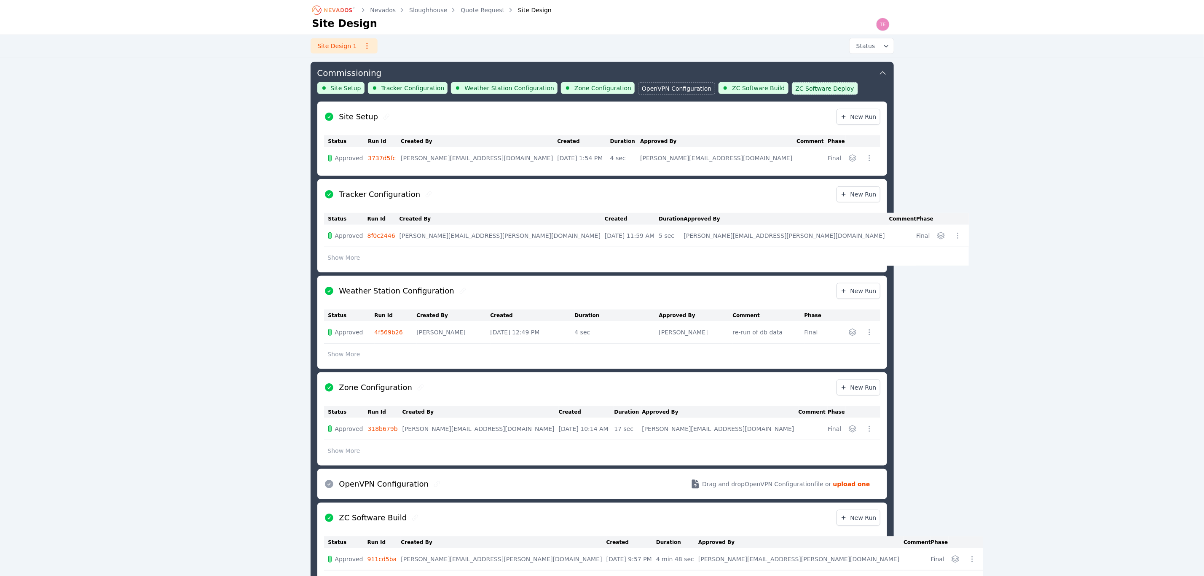
click at [382, 156] on link "3737d5fc" at bounding box center [382, 158] width 28 height 7
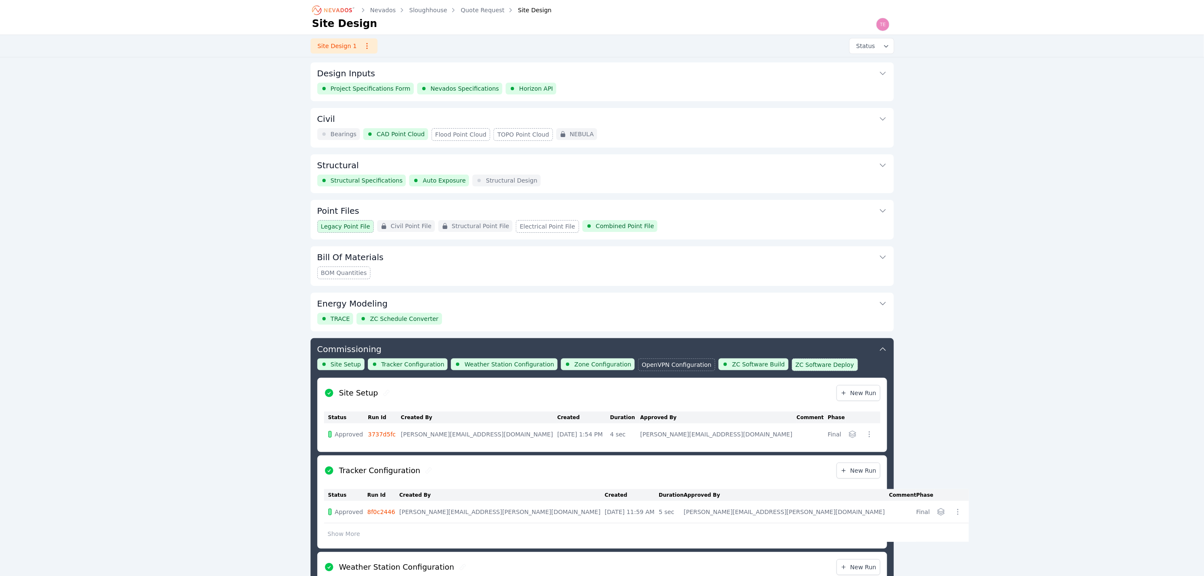
scroll to position [276, 0]
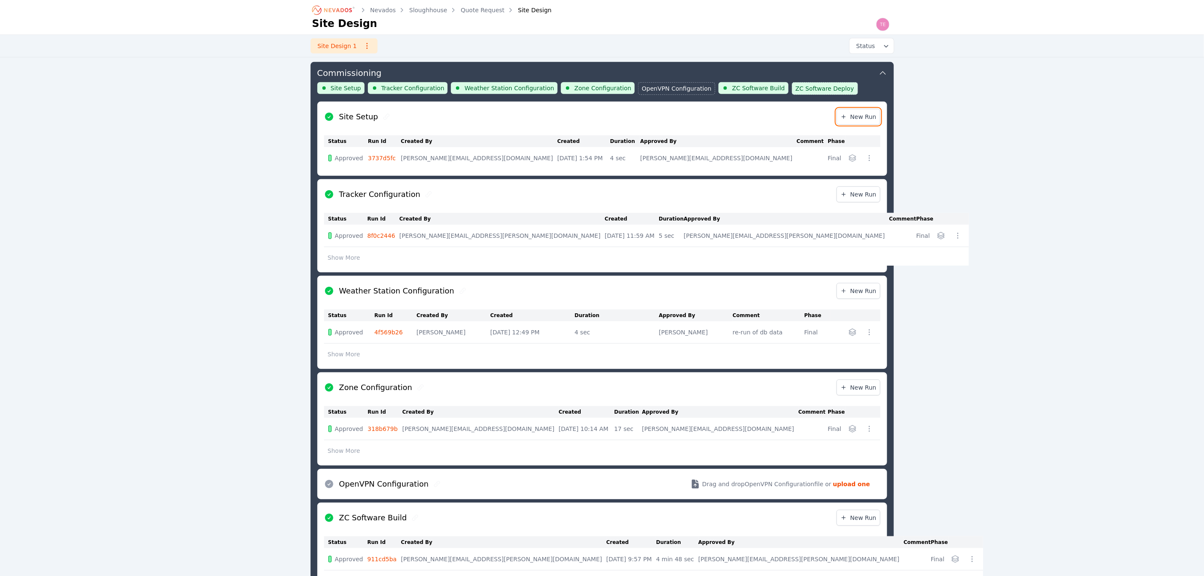
click at [871, 113] on link "New Run" at bounding box center [859, 117] width 44 height 16
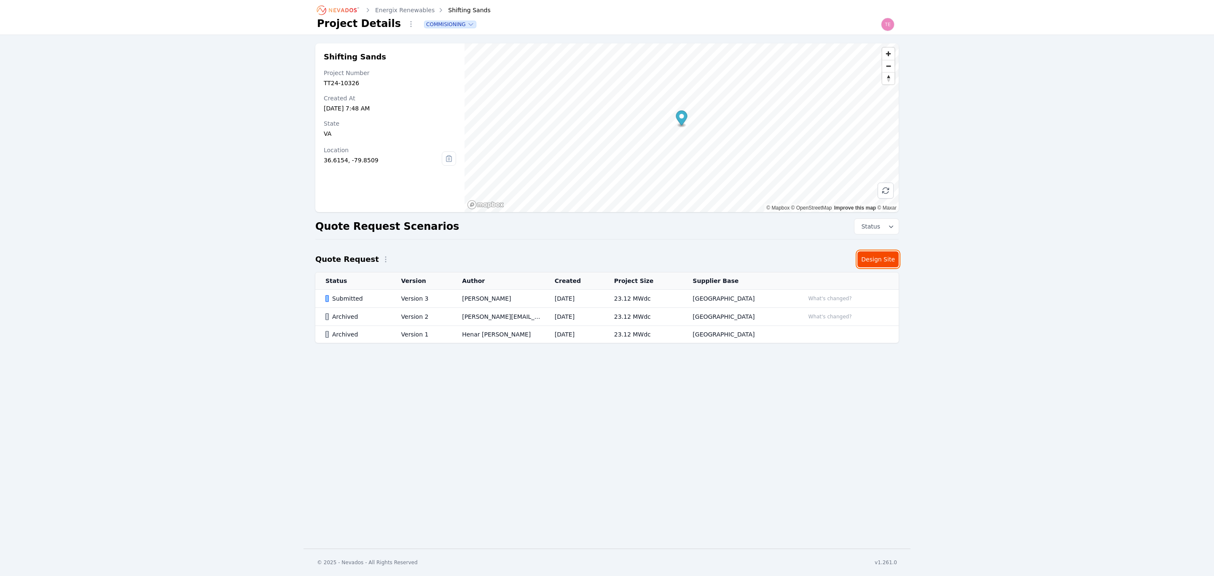
click at [879, 259] on link "Design Site" at bounding box center [878, 259] width 41 height 16
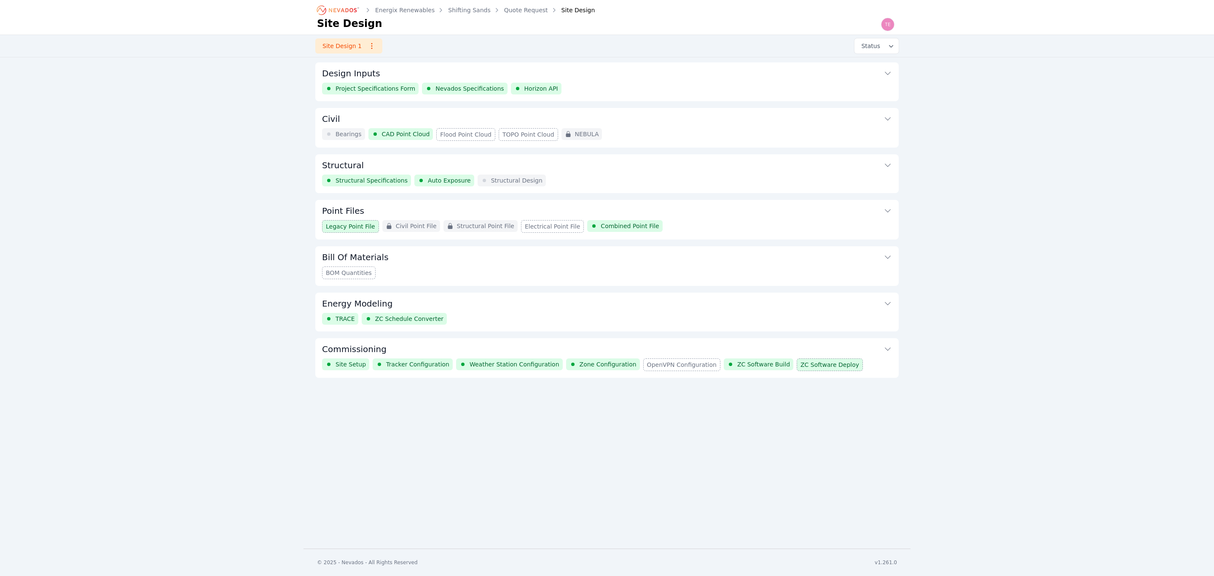
click at [613, 175] on button "Structural" at bounding box center [607, 164] width 570 height 20
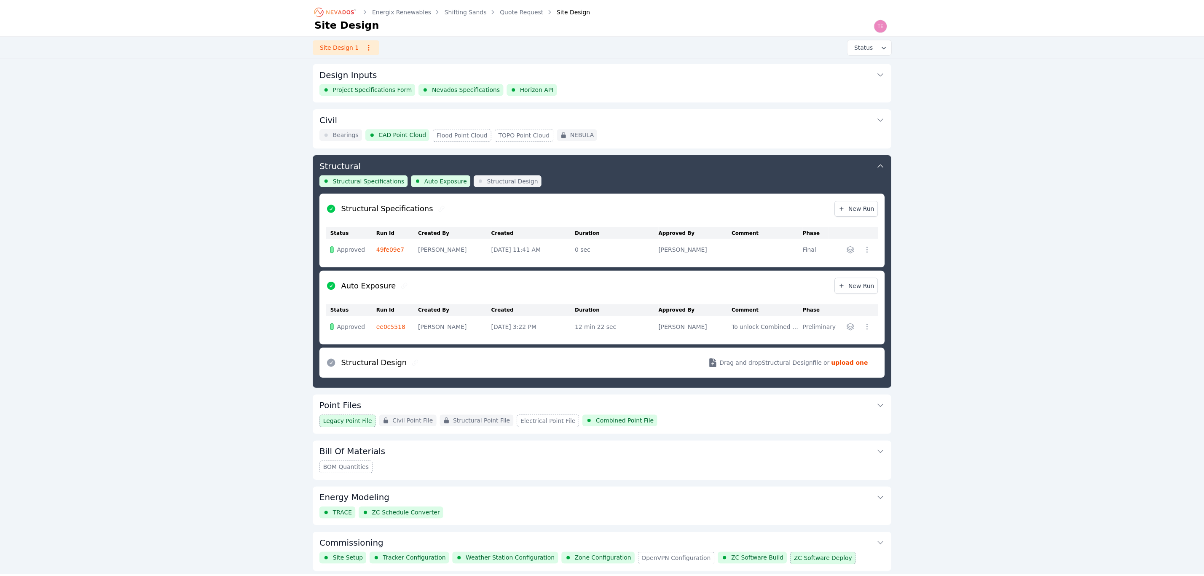
scroll to position [33, 0]
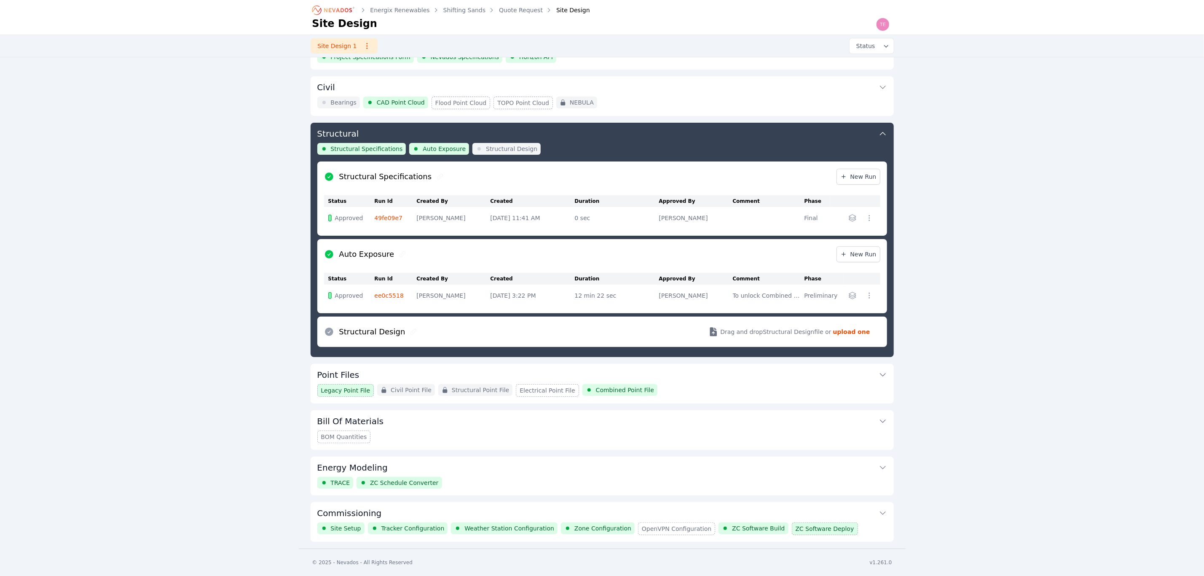
click at [392, 218] on link "49fe09e7" at bounding box center [389, 218] width 28 height 7
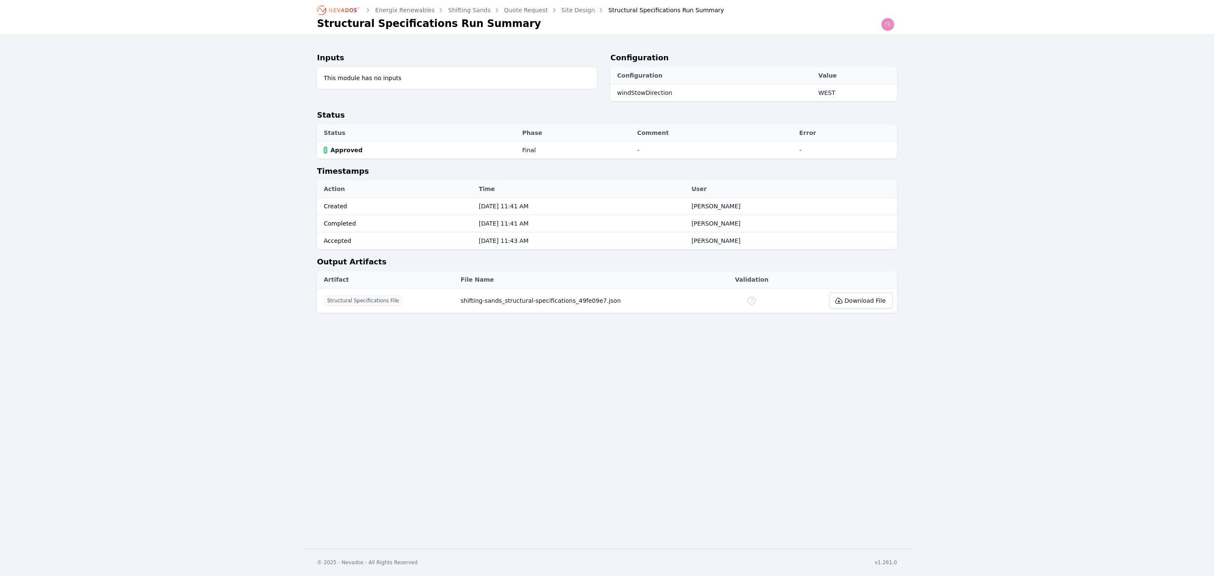
click at [567, 8] on link "Site Design" at bounding box center [579, 10] width 34 height 8
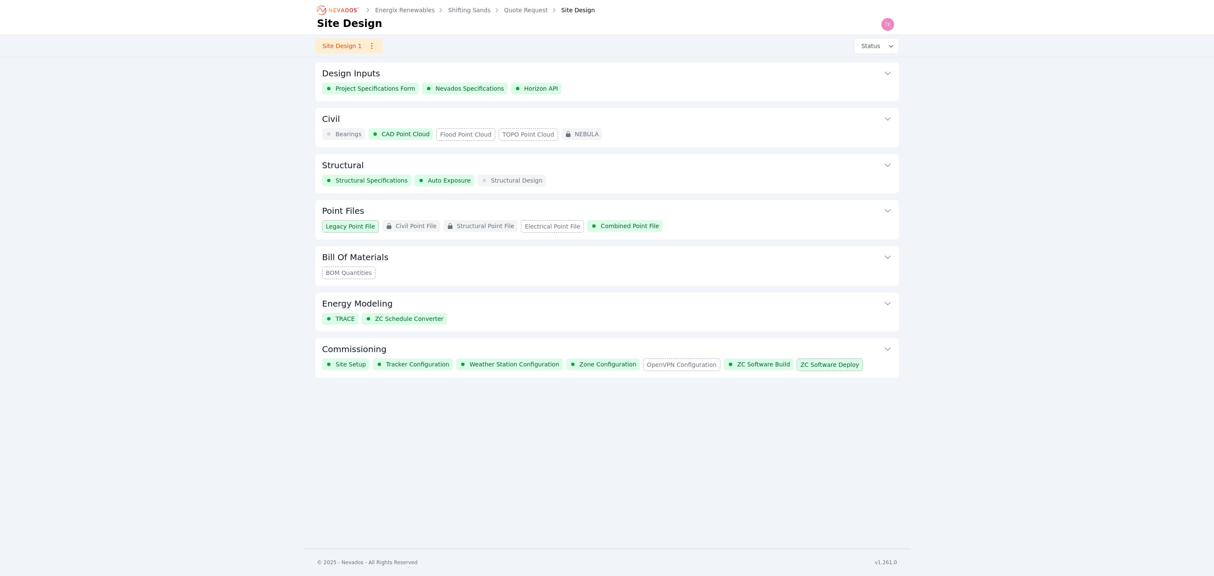
click at [762, 176] on div "Structural Specifications Auto Exposure Structural Design" at bounding box center [607, 181] width 570 height 12
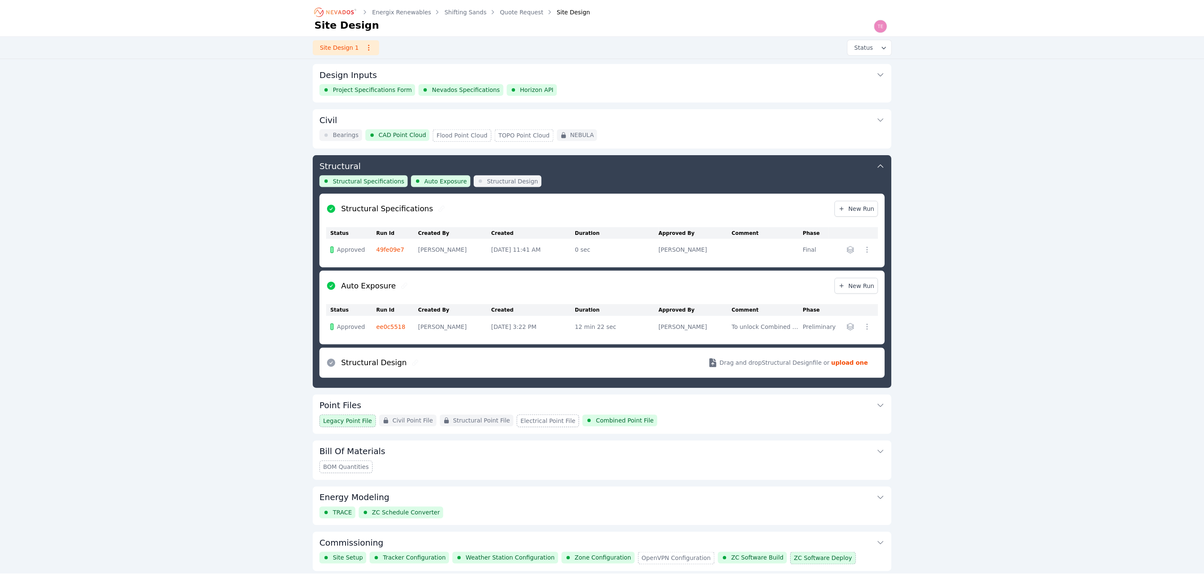
scroll to position [33, 0]
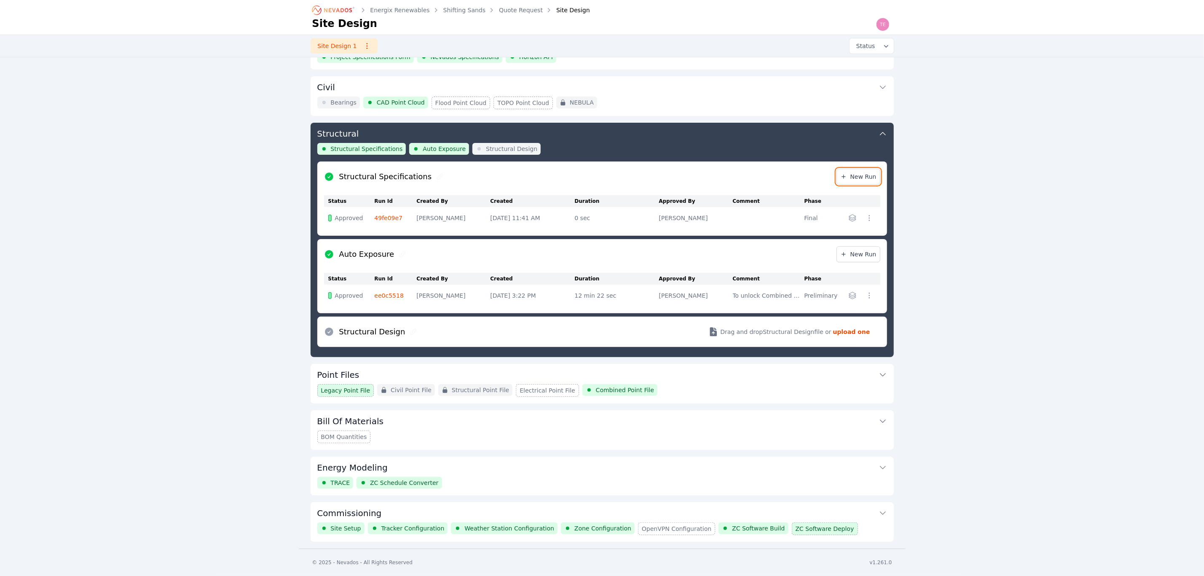
click at [864, 172] on span "New Run" at bounding box center [859, 176] width 36 height 8
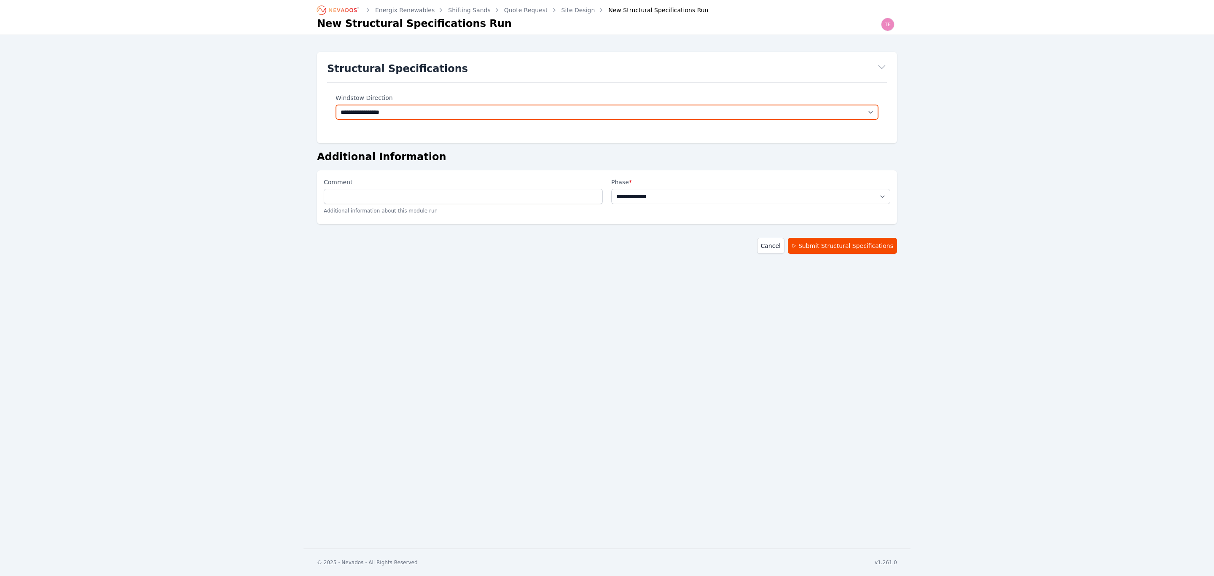
click at [507, 108] on select "**********" at bounding box center [607, 112] width 543 height 15
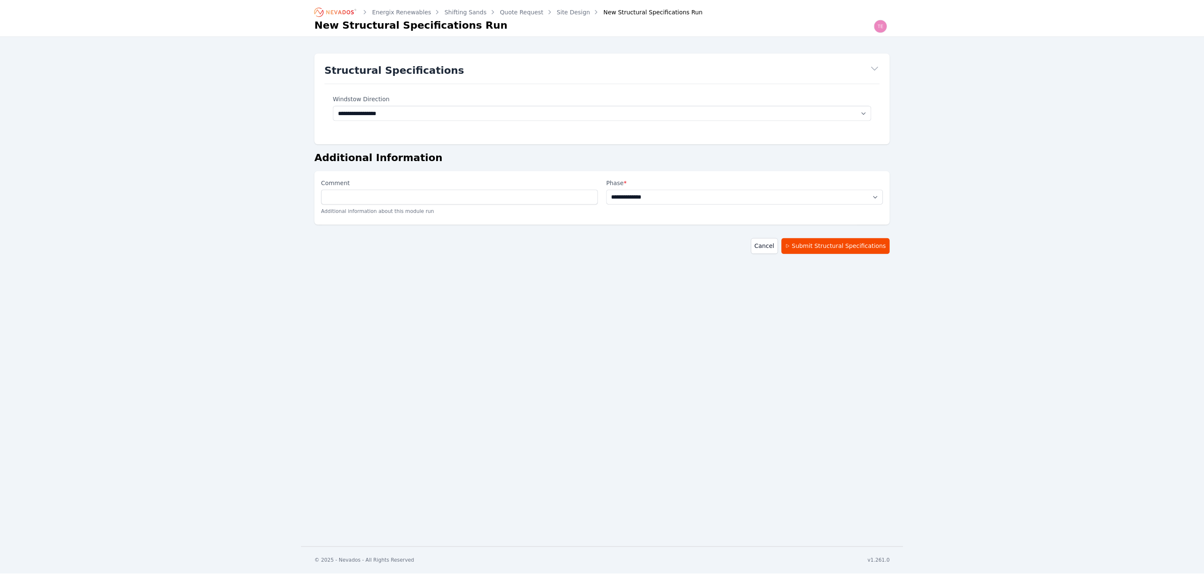
scroll to position [33, 0]
